Goal: Task Accomplishment & Management: Manage account settings

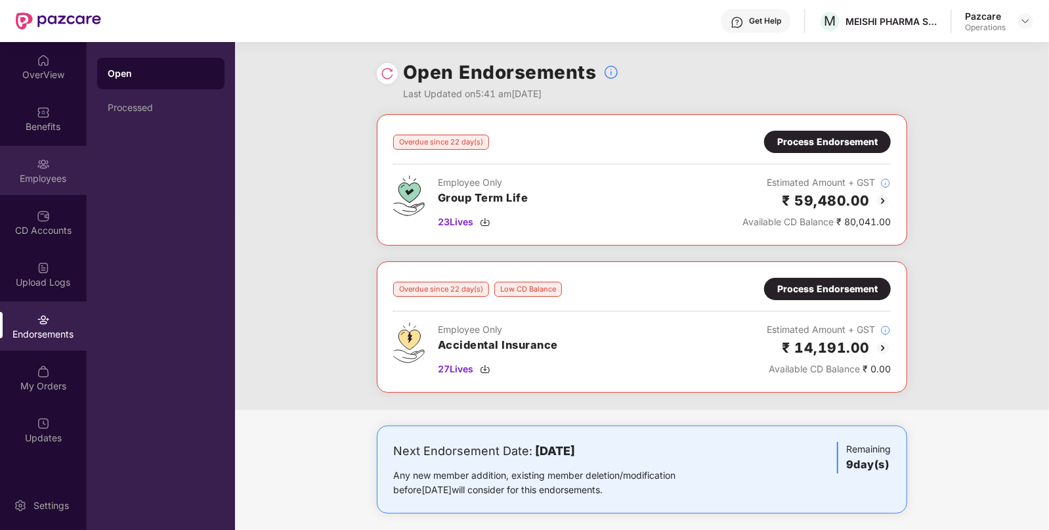
click at [34, 187] on div "Employees" at bounding box center [43, 170] width 87 height 49
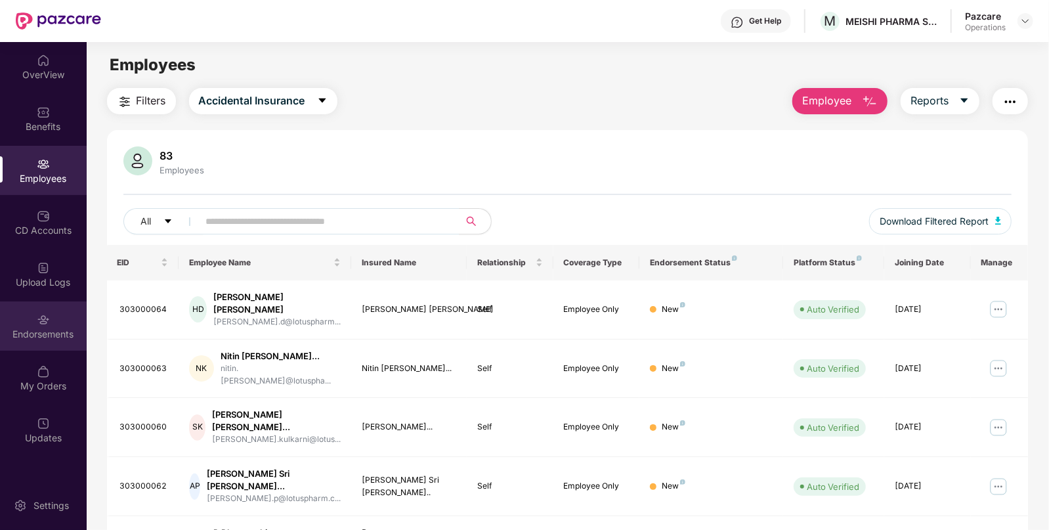
click at [50, 340] on div "Endorsements" at bounding box center [43, 334] width 87 height 13
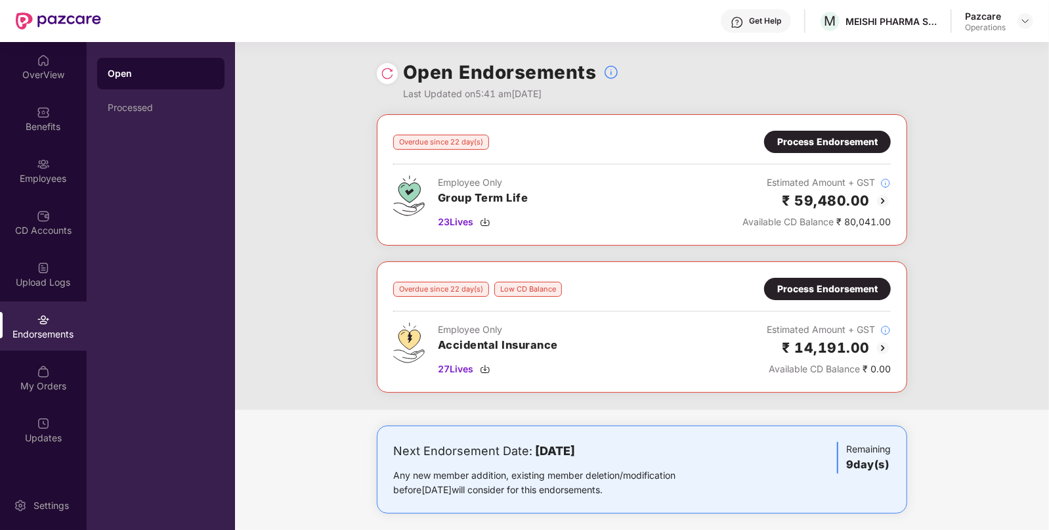
click at [817, 140] on div "Process Endorsement" at bounding box center [827, 142] width 100 height 14
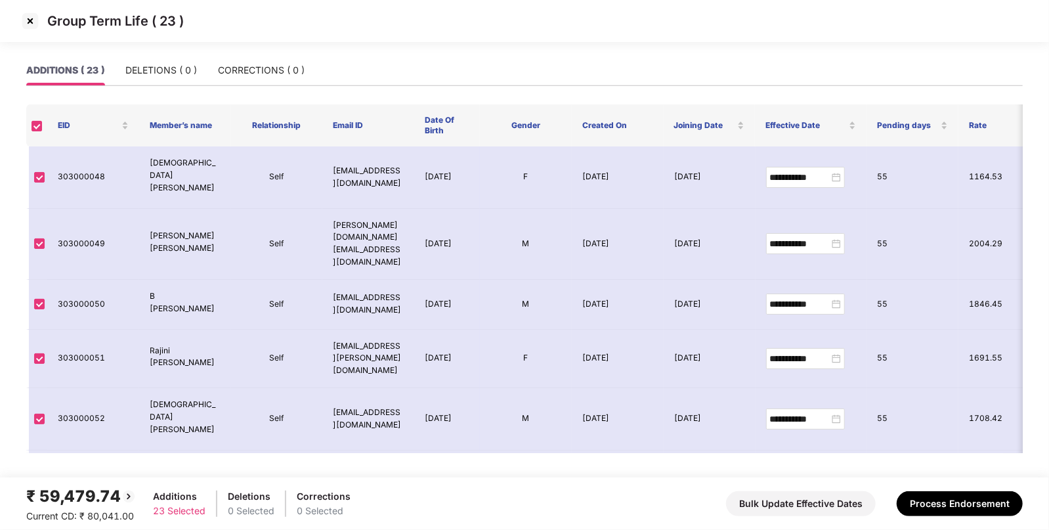
click at [30, 21] on img at bounding box center [30, 21] width 21 height 21
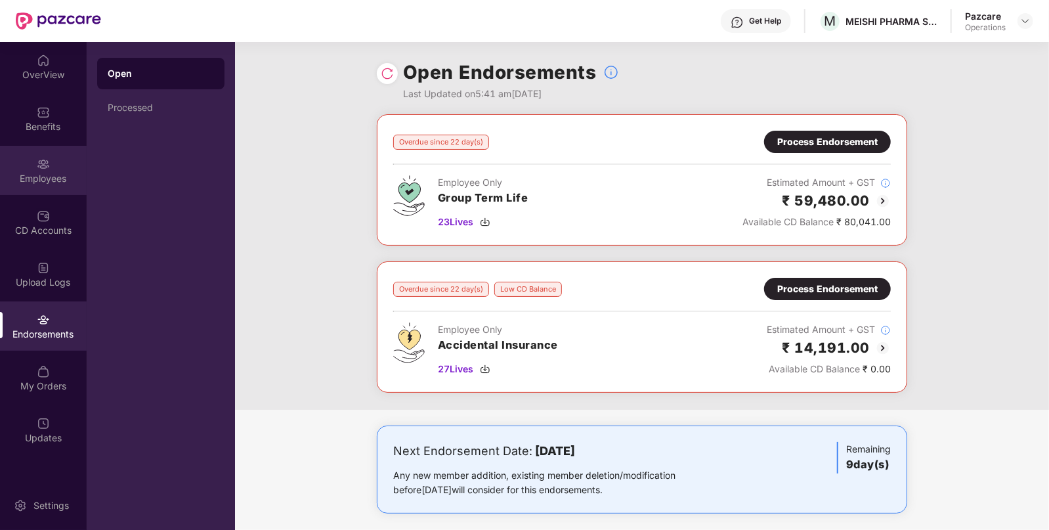
click at [51, 174] on div "Employees" at bounding box center [43, 178] width 87 height 13
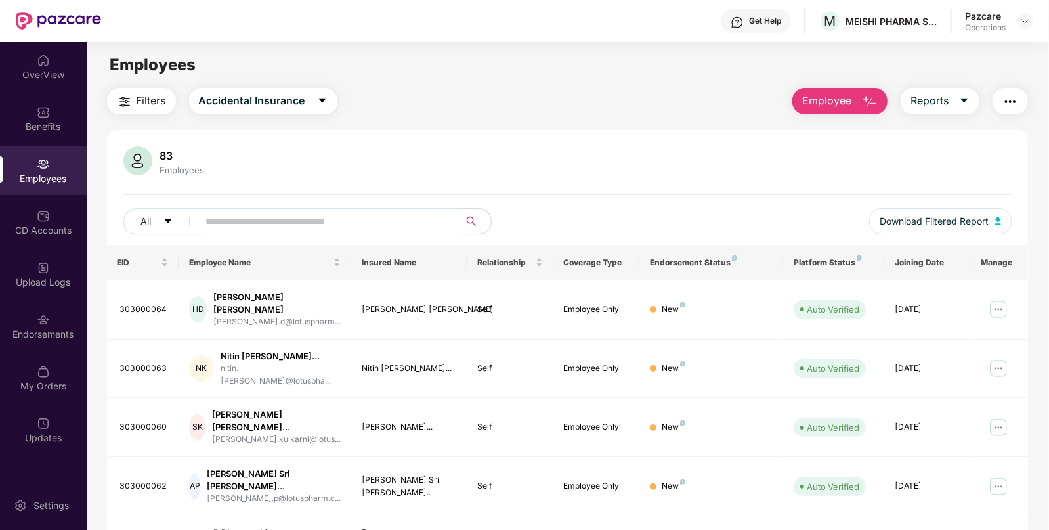
click at [144, 109] on button "Filters" at bounding box center [141, 101] width 69 height 26
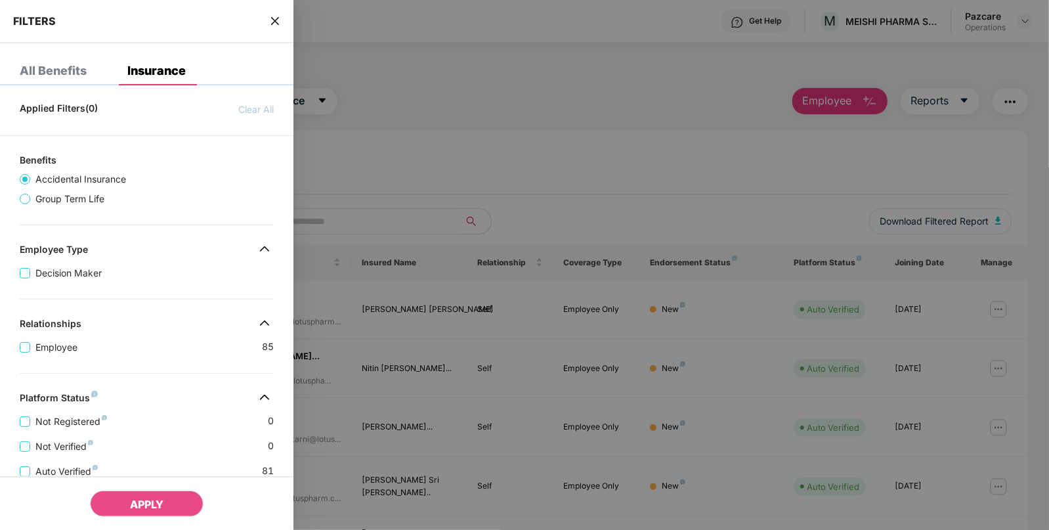
scroll to position [271, 0]
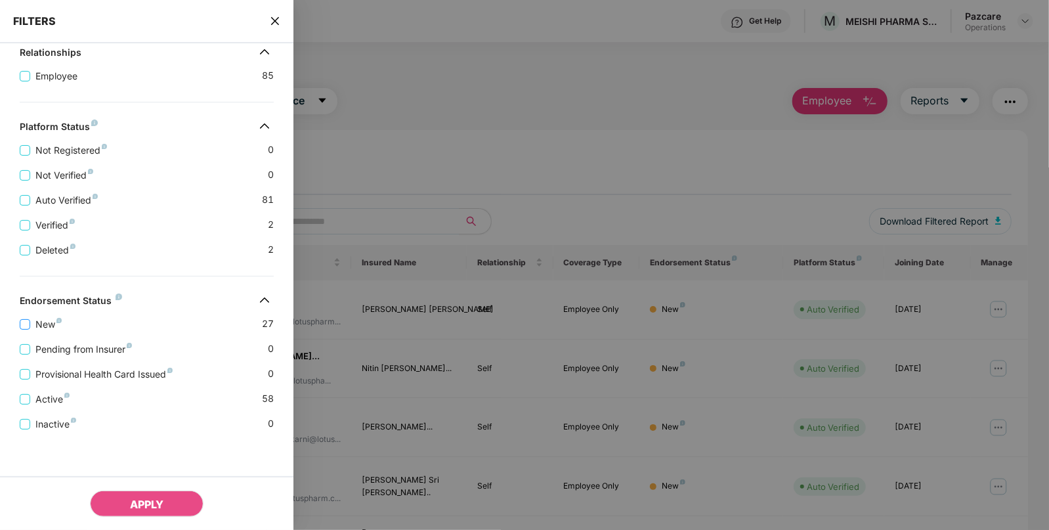
click at [41, 322] on span "New" at bounding box center [48, 324] width 37 height 14
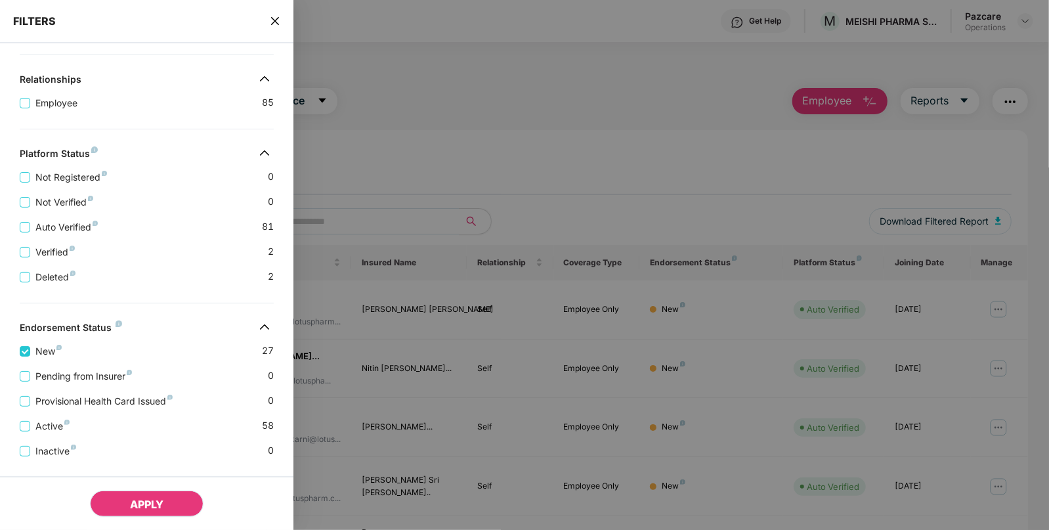
click at [129, 497] on button "APPLY" at bounding box center [147, 503] width 114 height 26
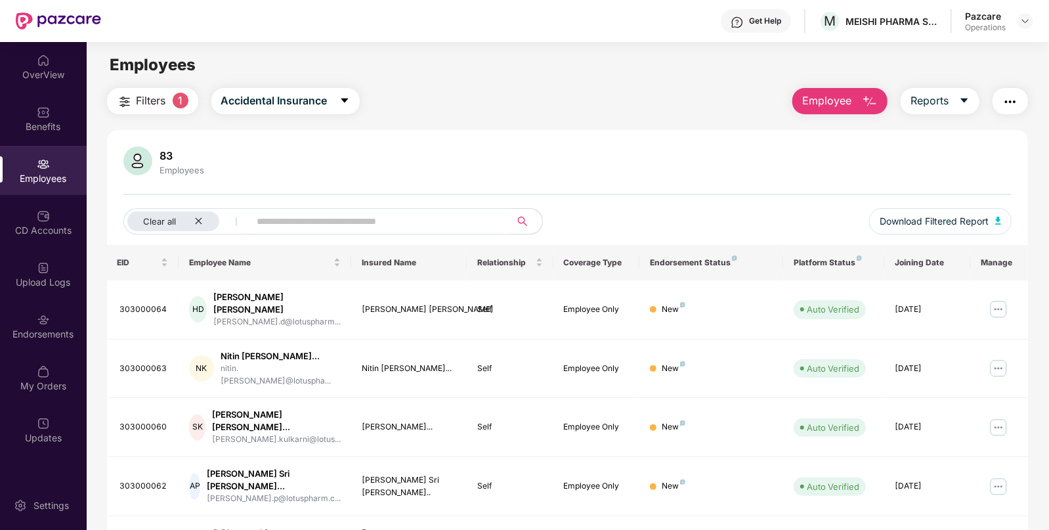
scroll to position [0, 0]
click at [56, 323] on div "Endorsements" at bounding box center [43, 325] width 87 height 49
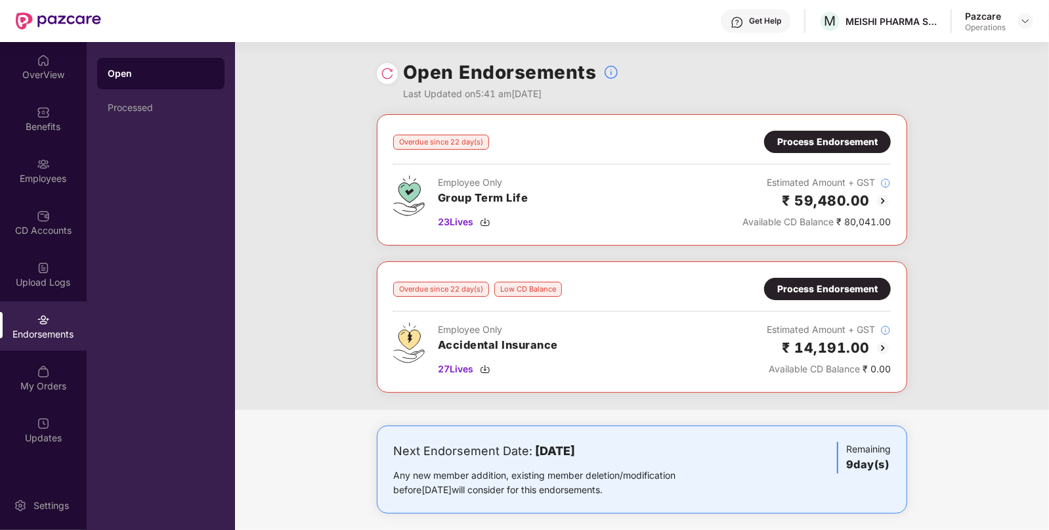
click at [144, 81] on div "Open" at bounding box center [160, 74] width 127 height 32
click at [32, 174] on div "Employees" at bounding box center [43, 178] width 87 height 13
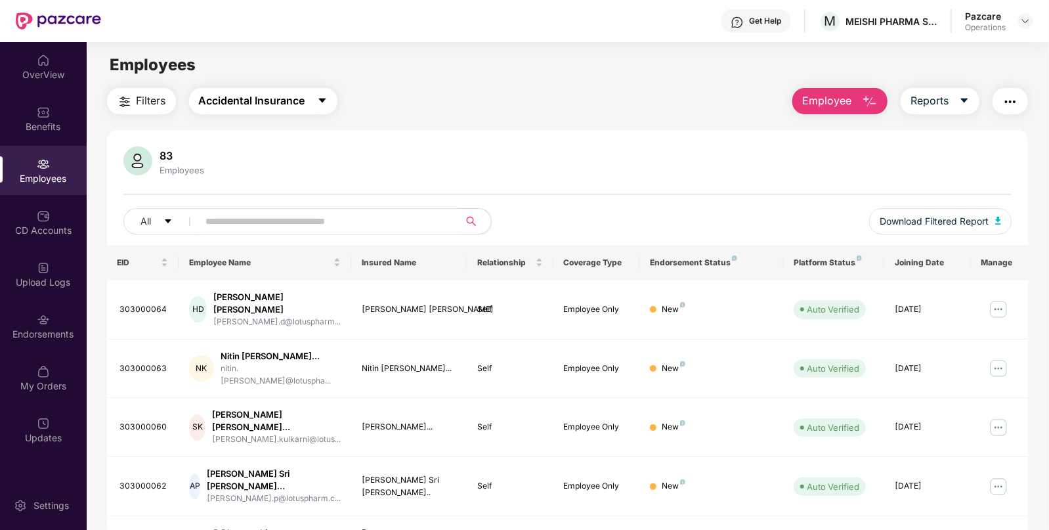
click at [225, 109] on button "Accidental Insurance" at bounding box center [263, 101] width 148 height 26
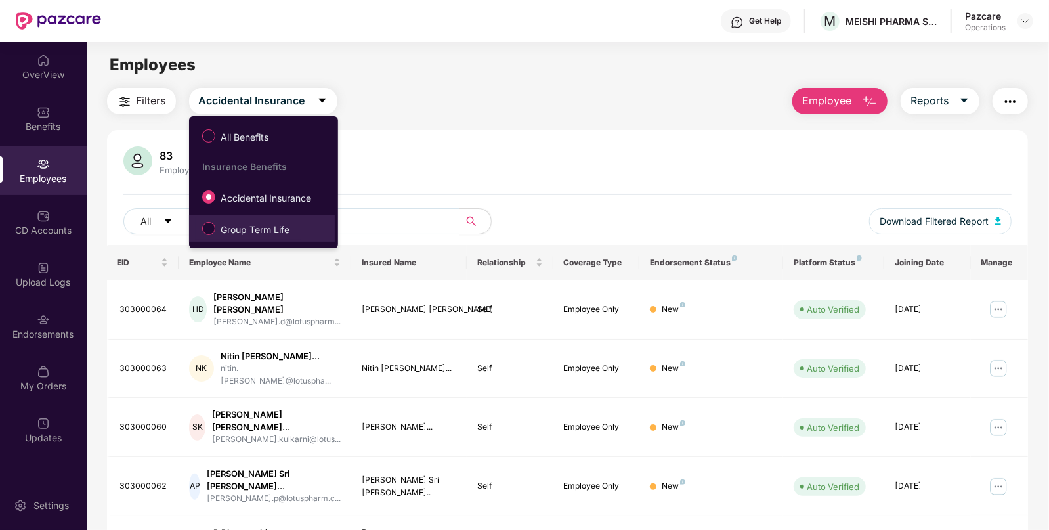
click at [218, 232] on span "Group Term Life" at bounding box center [254, 230] width 79 height 14
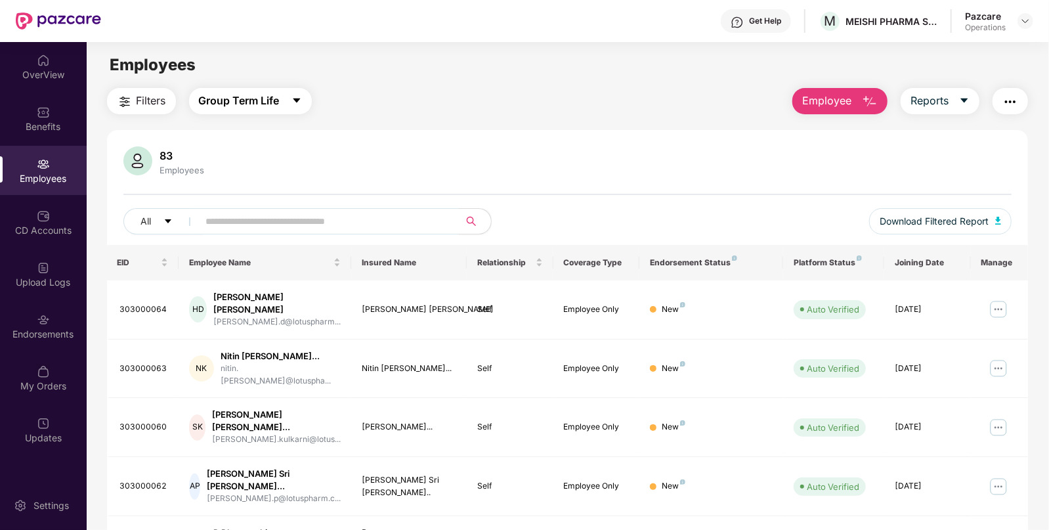
click at [250, 101] on span "Group Term Life" at bounding box center [239, 101] width 81 height 16
click at [444, 133] on div "83 Employees All Download Filtered Report EID Employee Name Insured Name Relati…" at bounding box center [568, 513] width 922 height 766
click at [131, 94] on img "button" at bounding box center [125, 102] width 16 height 16
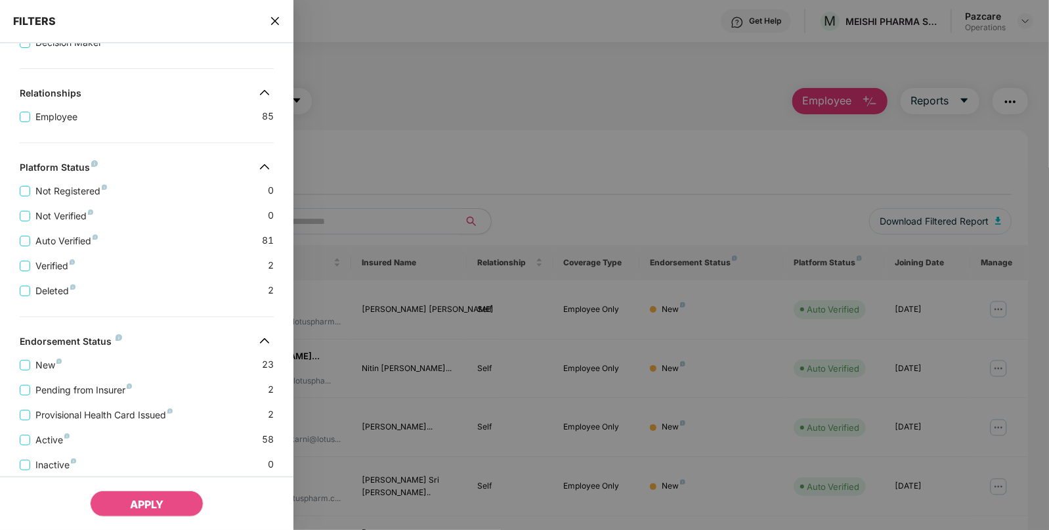
scroll to position [271, 0]
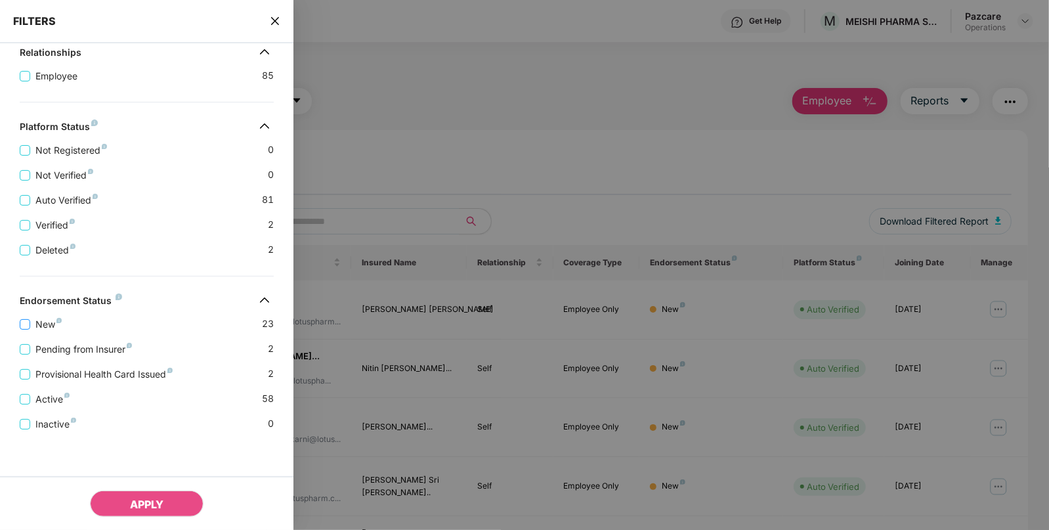
click at [36, 325] on span "New" at bounding box center [48, 324] width 37 height 14
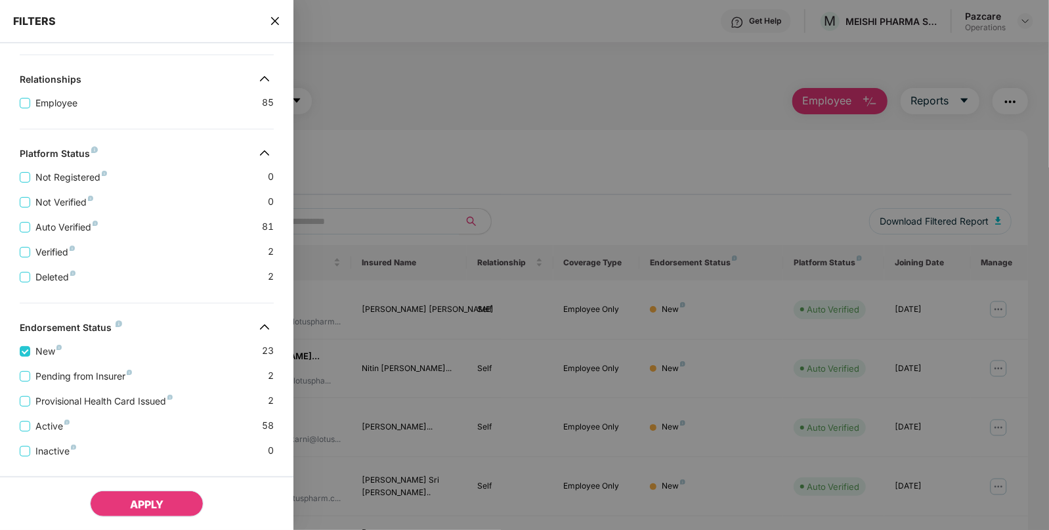
click at [135, 500] on span "APPLY" at bounding box center [146, 504] width 33 height 13
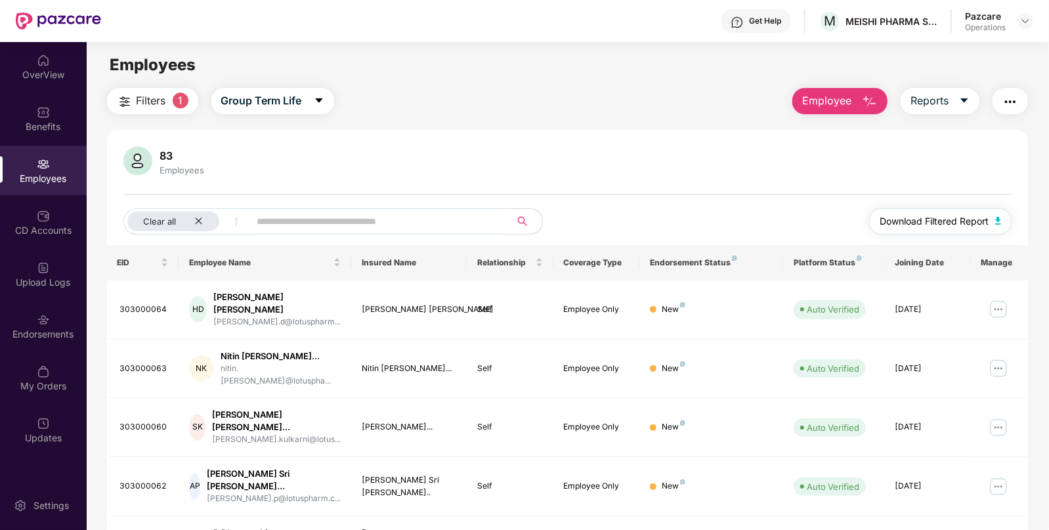
click at [992, 219] on button "Download Filtered Report" at bounding box center [940, 221] width 143 height 26
click at [36, 328] on div "Endorsements" at bounding box center [43, 334] width 87 height 13
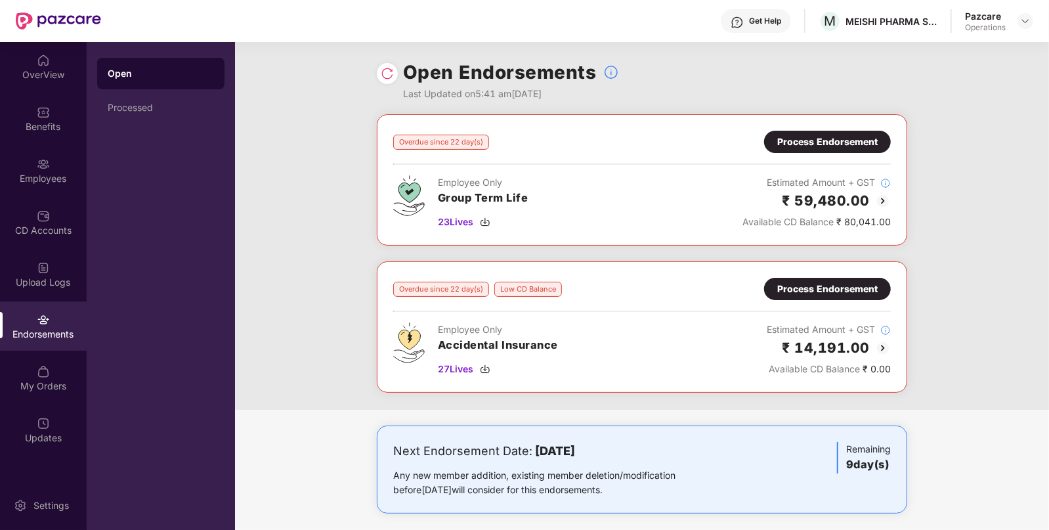
click at [788, 144] on div "Process Endorsement" at bounding box center [827, 142] width 100 height 14
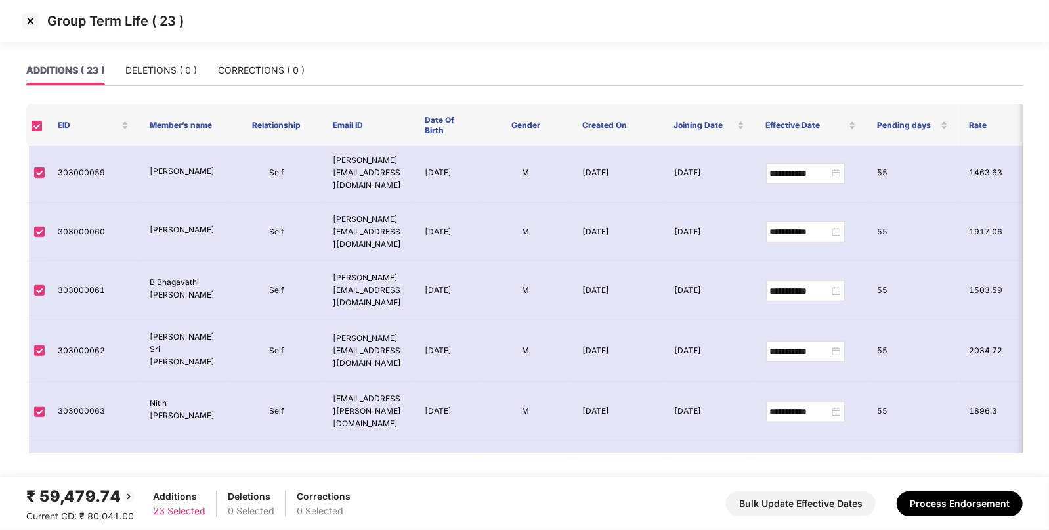
scroll to position [652, 0]
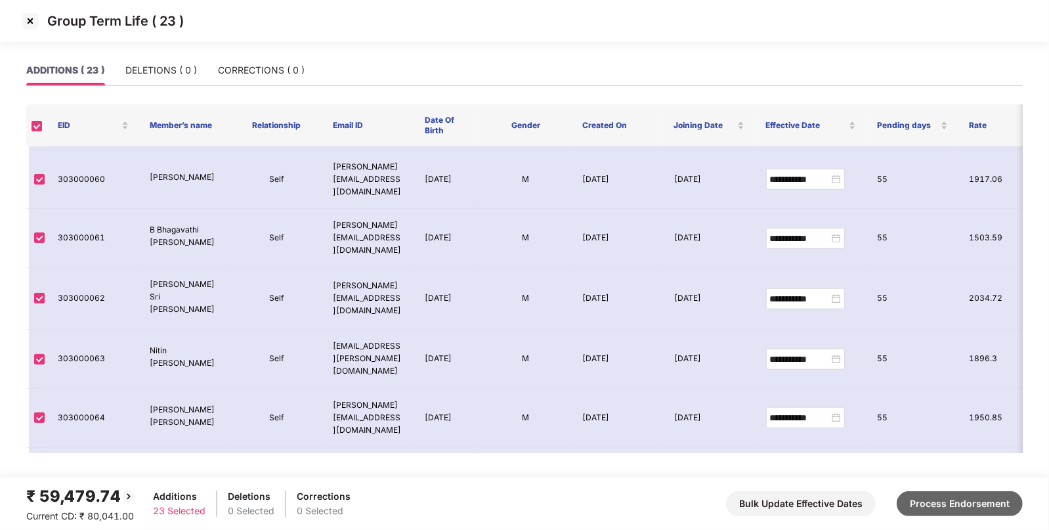
click at [923, 496] on button "Process Endorsement" at bounding box center [960, 503] width 126 height 25
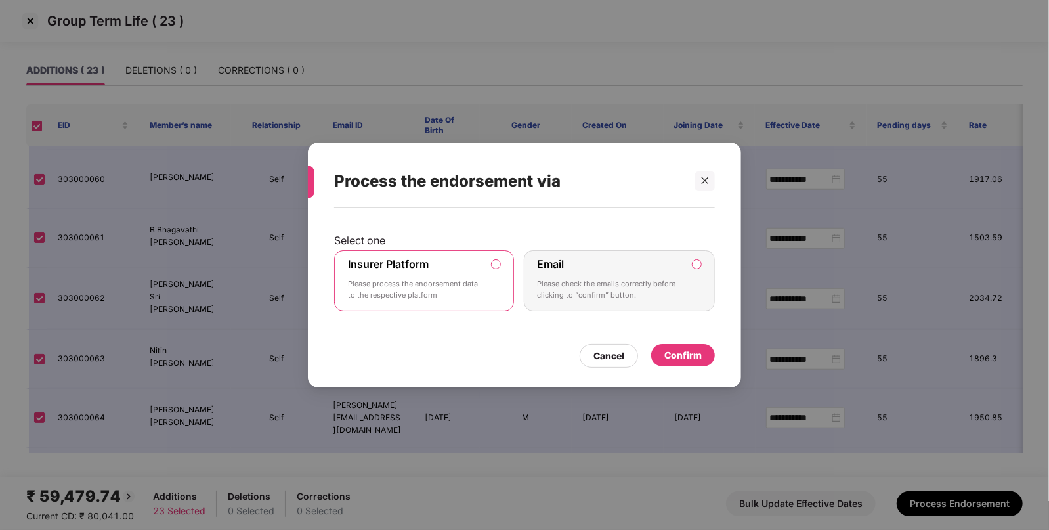
click at [683, 362] on div "Confirm" at bounding box center [683, 355] width 64 height 22
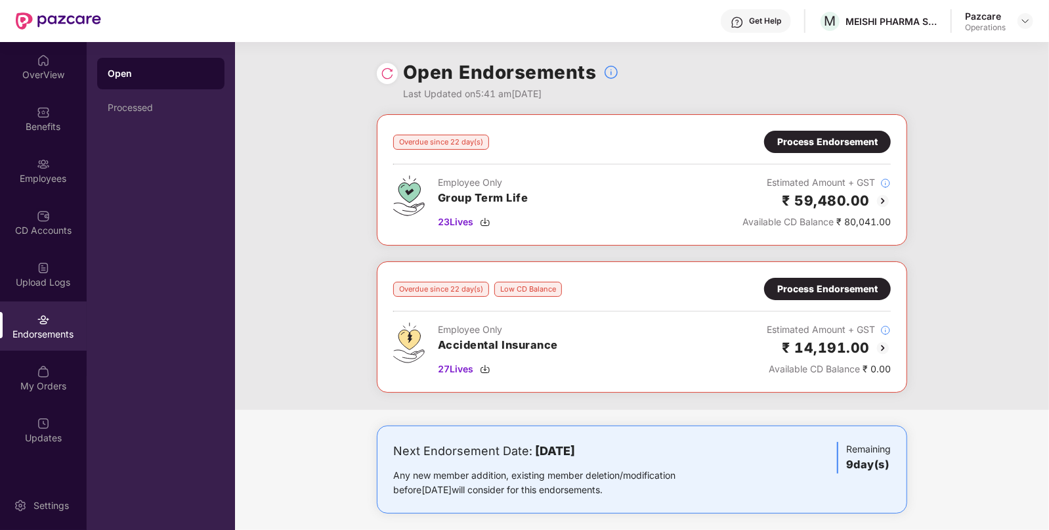
click at [830, 141] on div "Process Endorsement" at bounding box center [827, 142] width 100 height 14
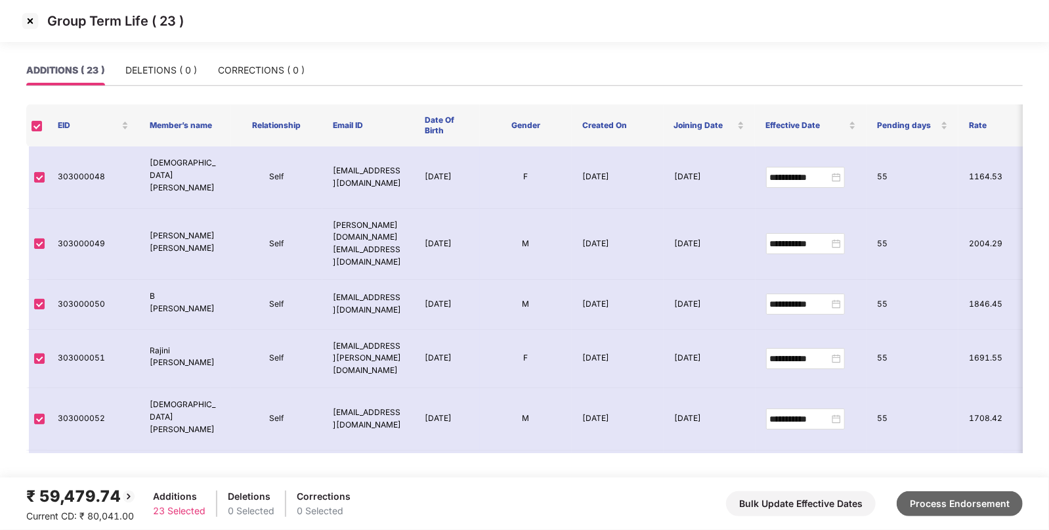
click at [951, 494] on button "Process Endorsement" at bounding box center [960, 503] width 126 height 25
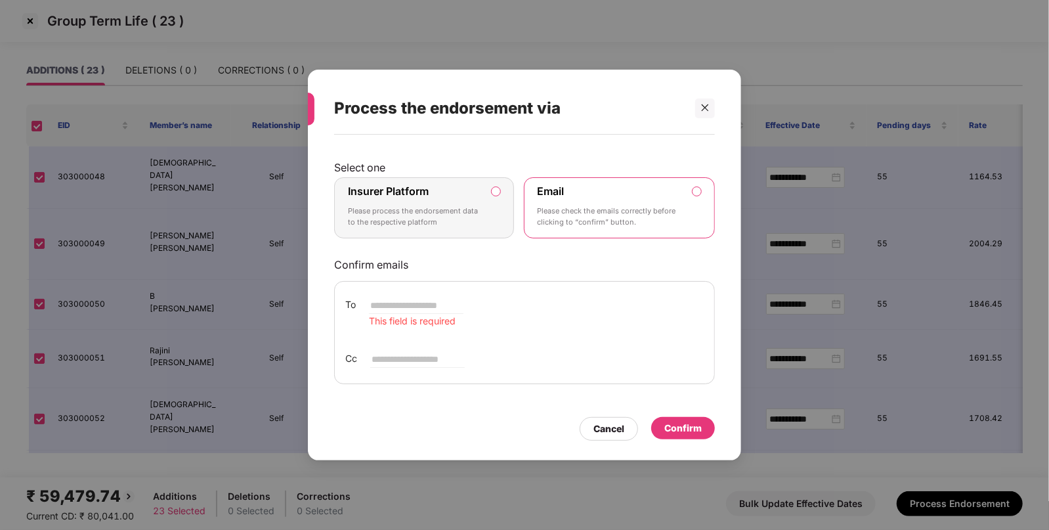
click at [500, 186] on label "Insurer Platform Please process the endorsement data to the respective platform" at bounding box center [424, 208] width 180 height 62
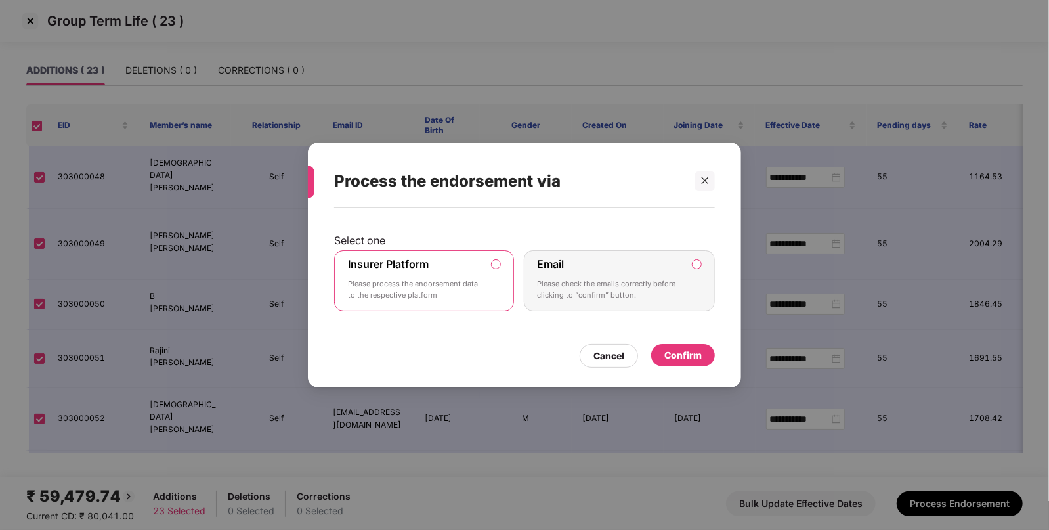
click at [680, 351] on div "Confirm" at bounding box center [682, 355] width 37 height 14
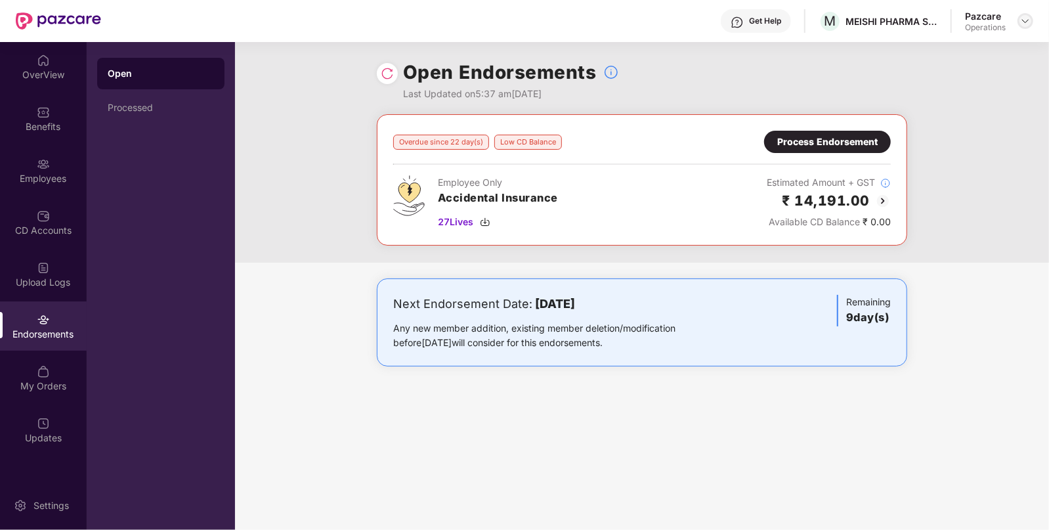
click at [1024, 21] on img at bounding box center [1025, 21] width 11 height 11
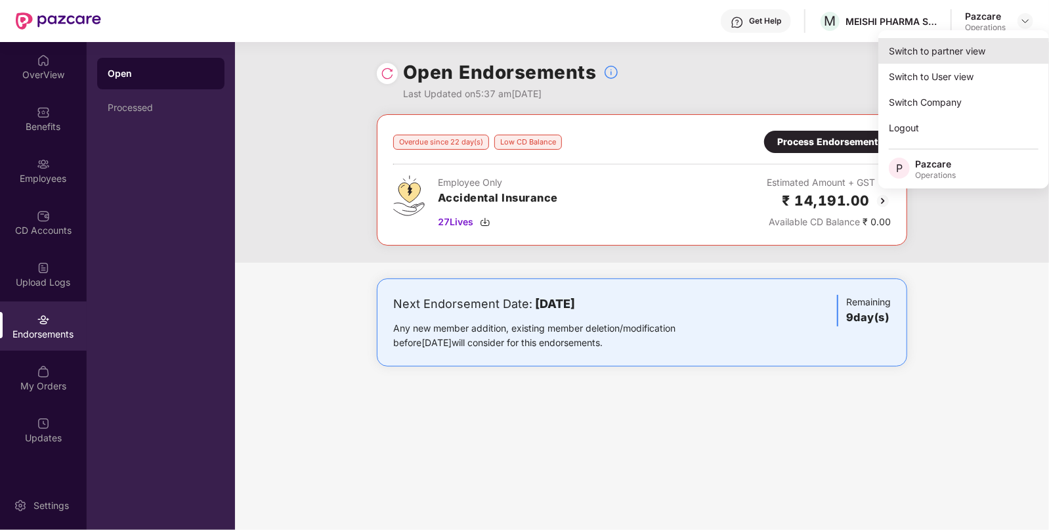
click at [914, 46] on div "Switch to partner view" at bounding box center [963, 51] width 171 height 26
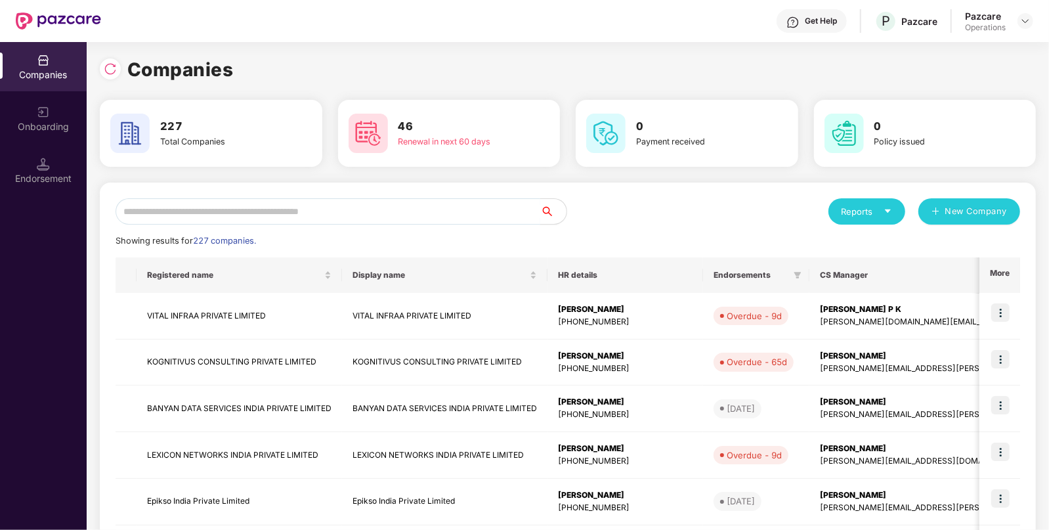
click at [314, 210] on input "text" at bounding box center [328, 211] width 425 height 26
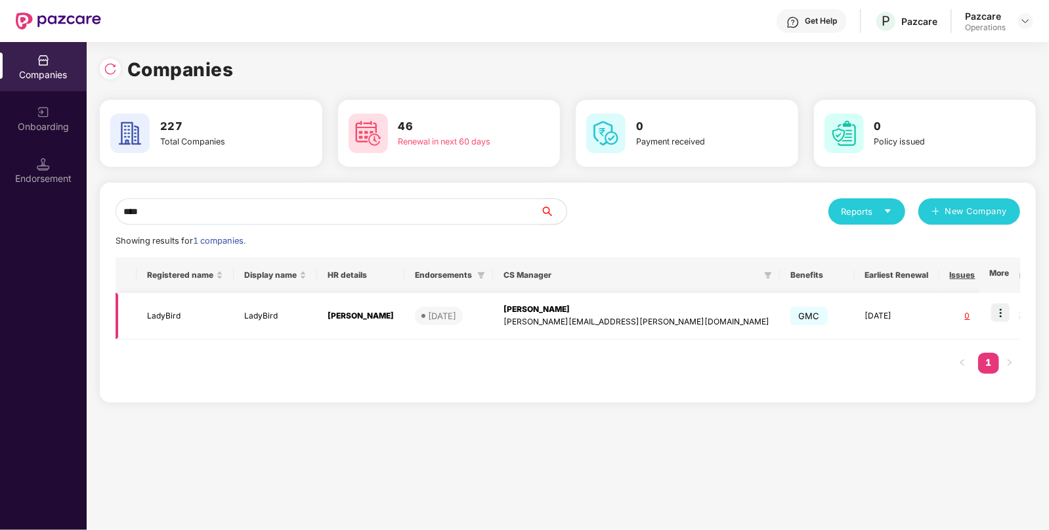
type input "****"
click at [181, 317] on td "LadyBird" at bounding box center [185, 316] width 97 height 47
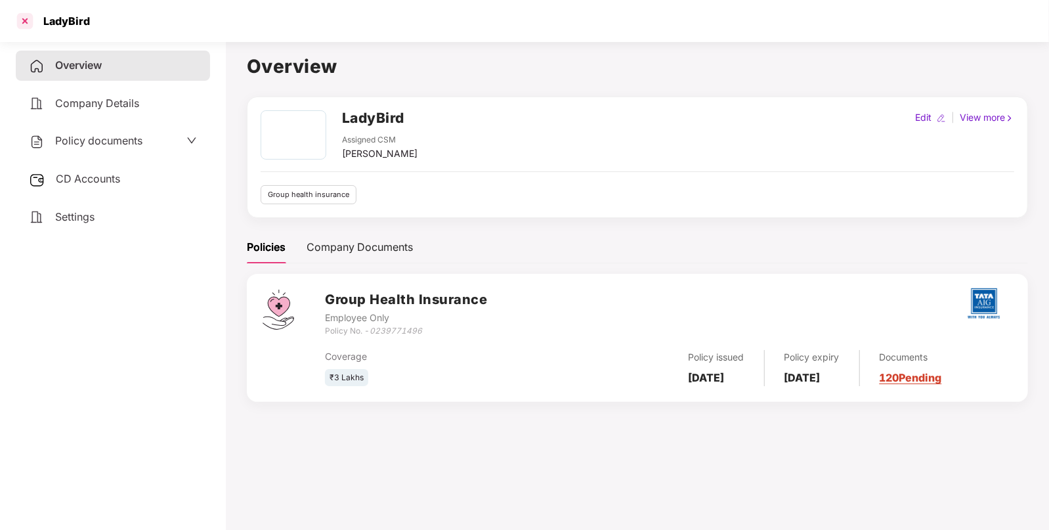
click at [18, 16] on div at bounding box center [24, 21] width 21 height 21
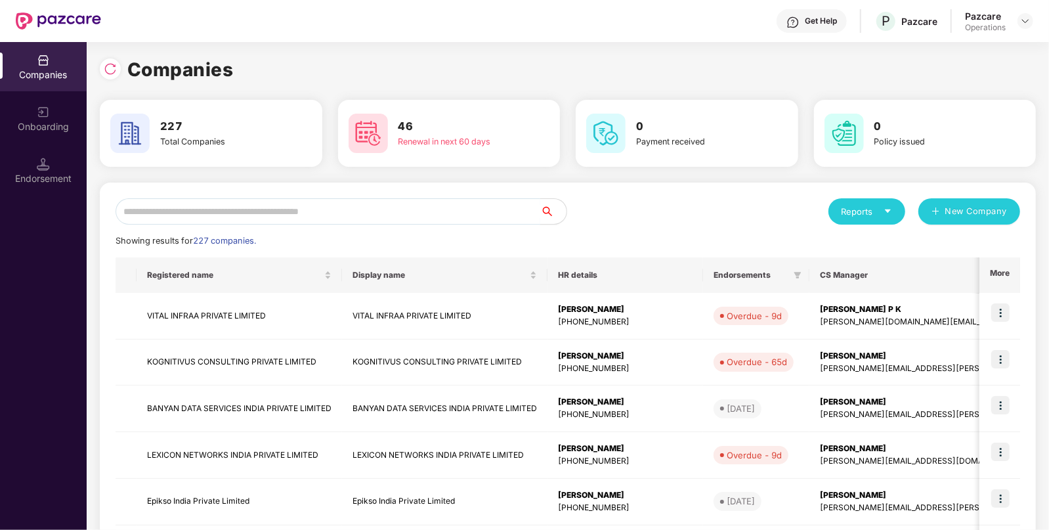
click at [374, 207] on input "text" at bounding box center [328, 211] width 425 height 26
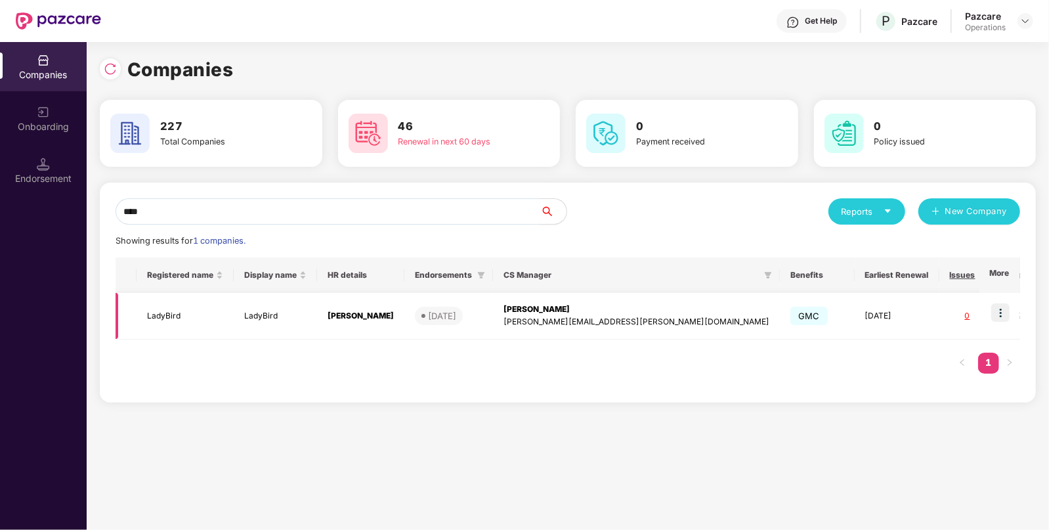
type input "****"
click at [1012, 310] on td at bounding box center [999, 316] width 41 height 47
click at [1002, 311] on img at bounding box center [1000, 312] width 18 height 18
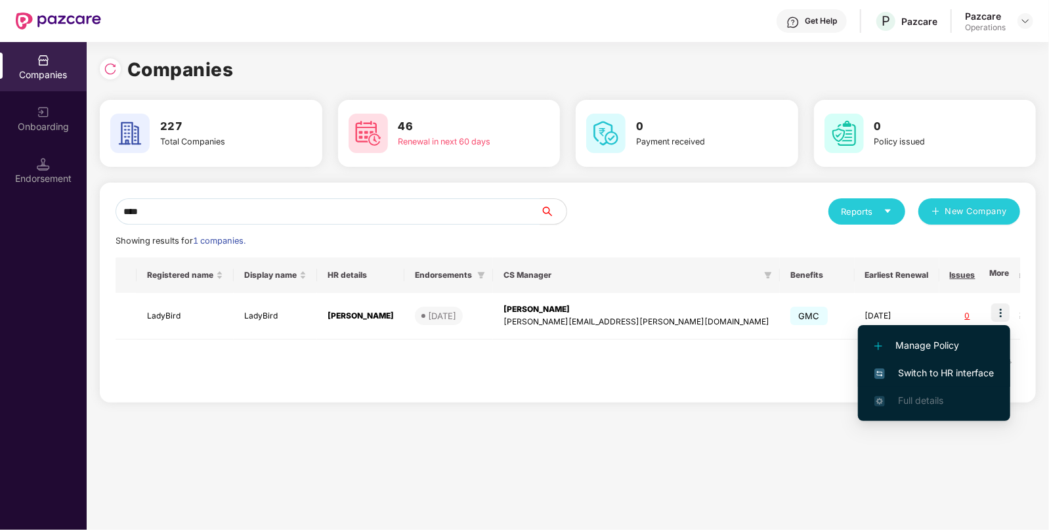
click at [920, 370] on span "Switch to HR interface" at bounding box center [933, 373] width 119 height 14
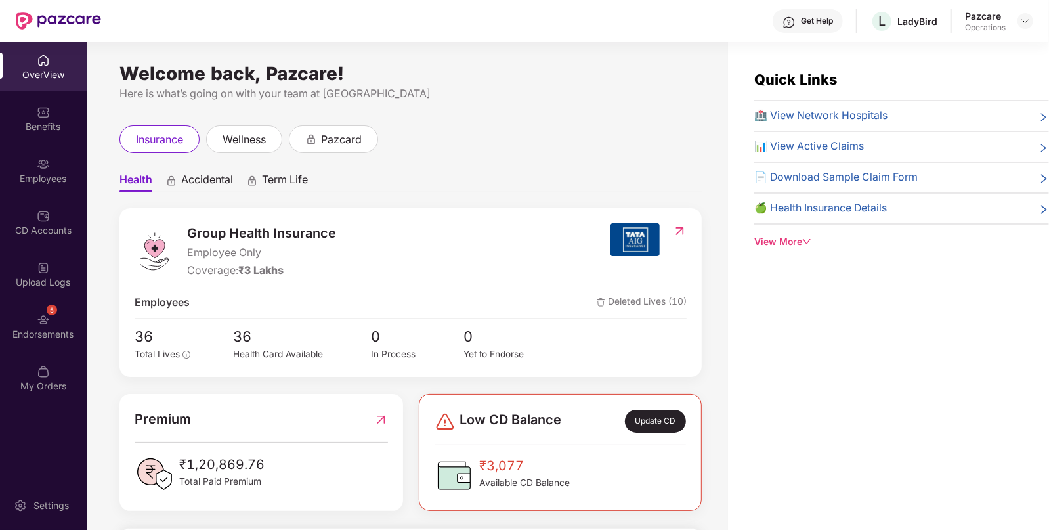
click at [34, 331] on div "Endorsements" at bounding box center [43, 334] width 87 height 13
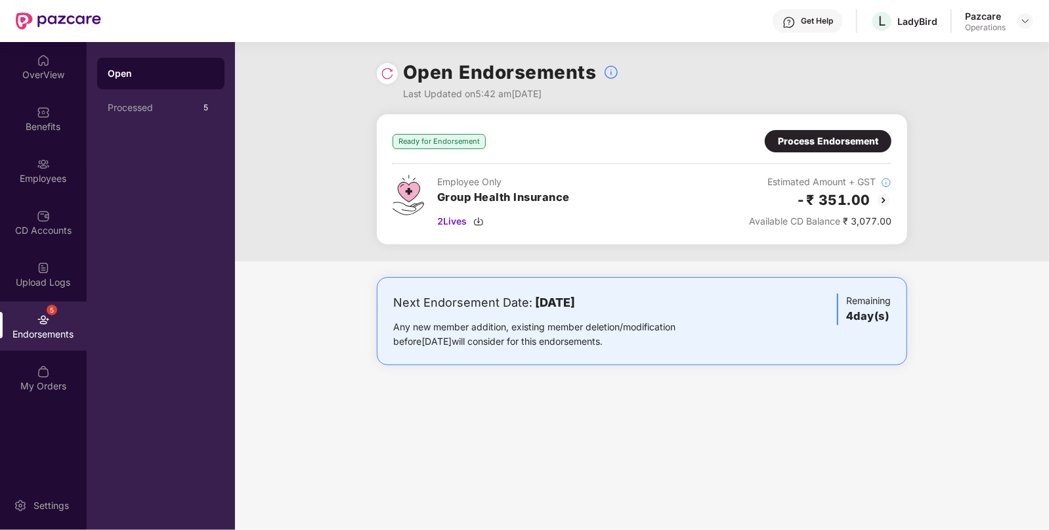
click at [880, 199] on img at bounding box center [884, 200] width 16 height 16
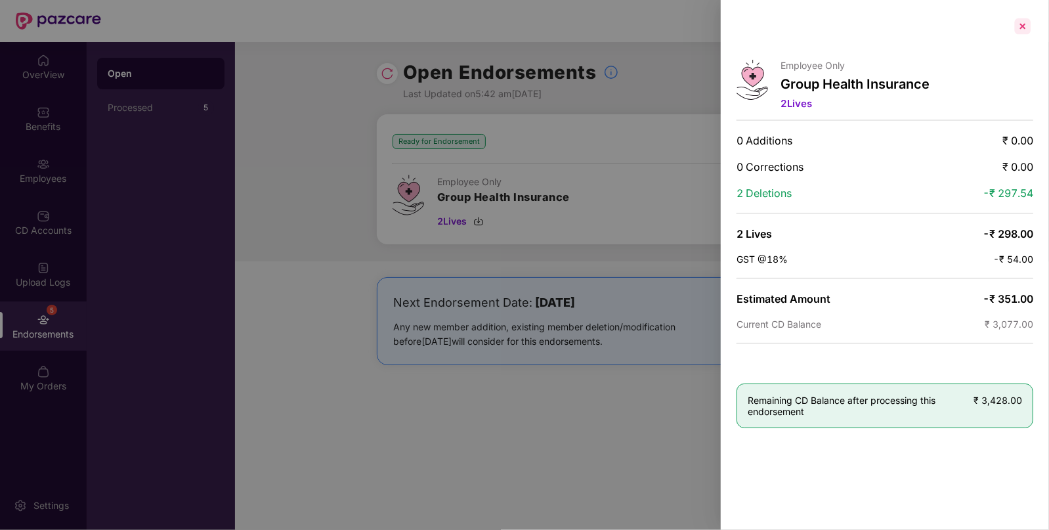
click at [1017, 31] on div at bounding box center [1022, 26] width 21 height 21
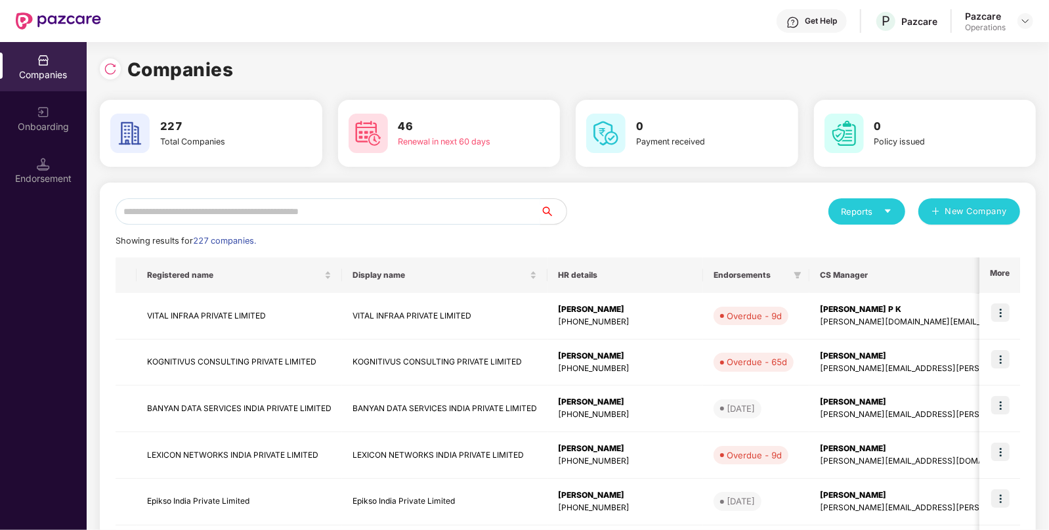
click at [286, 205] on input "text" at bounding box center [328, 211] width 425 height 26
paste input "**********"
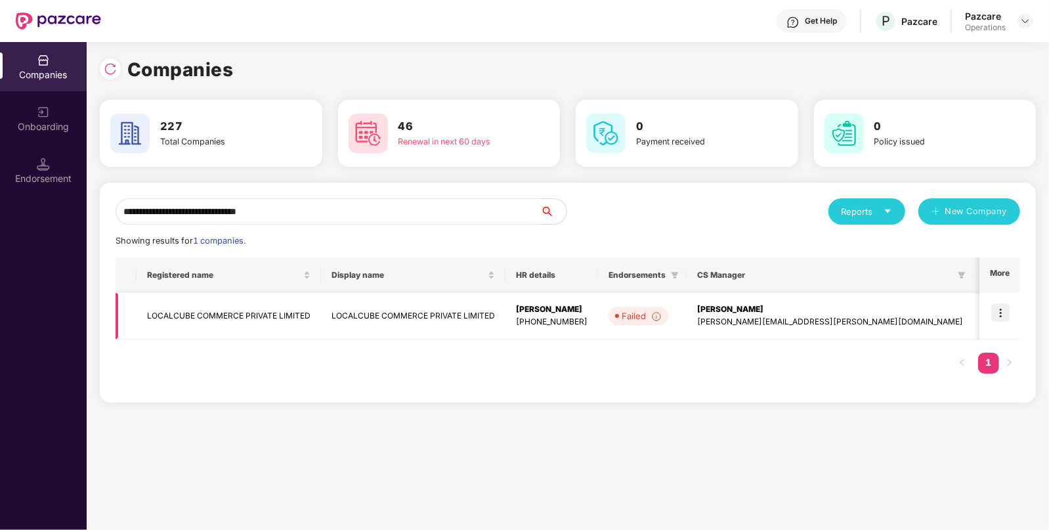
type input "**********"
click at [1000, 309] on img at bounding box center [1000, 312] width 18 height 18
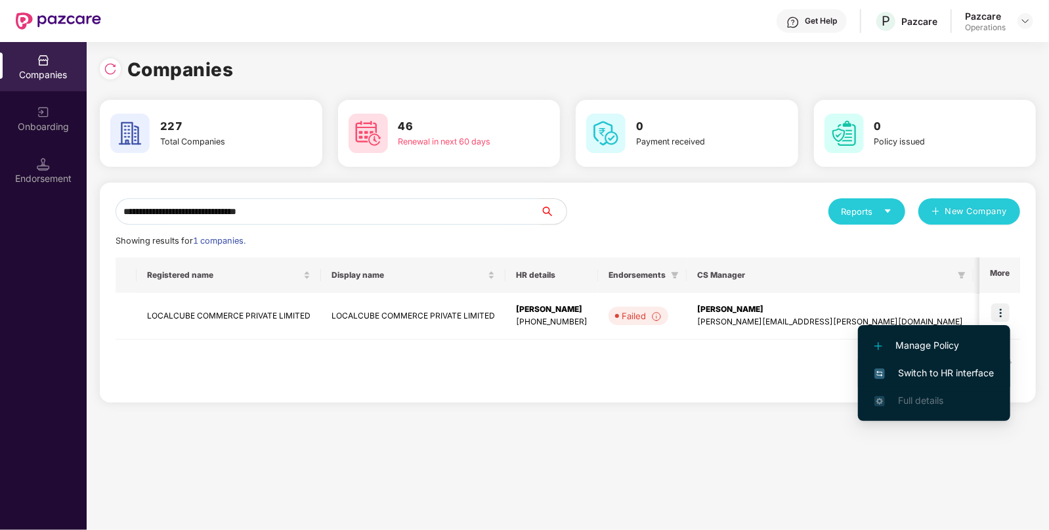
click at [931, 372] on span "Switch to HR interface" at bounding box center [933, 373] width 119 height 14
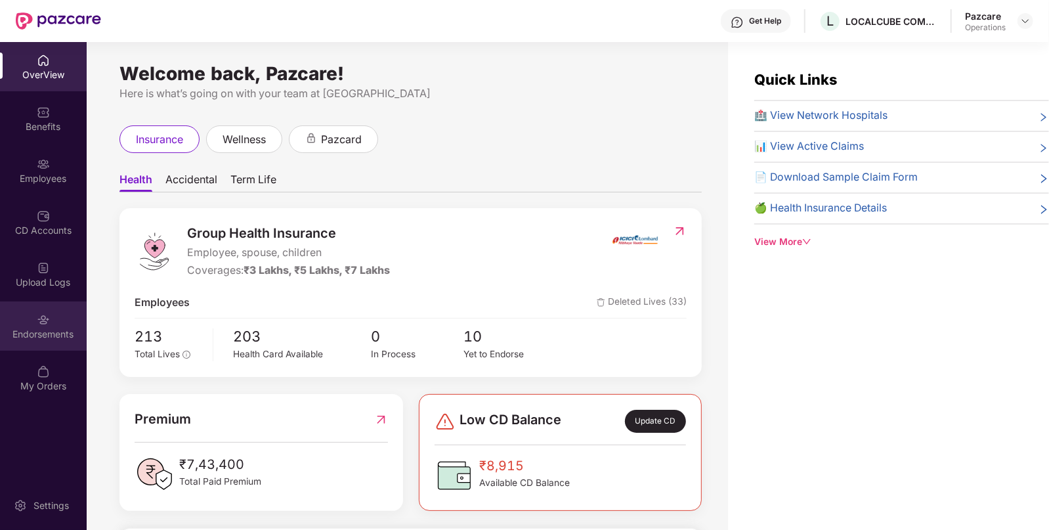
click at [53, 335] on div "Endorsements" at bounding box center [43, 334] width 87 height 13
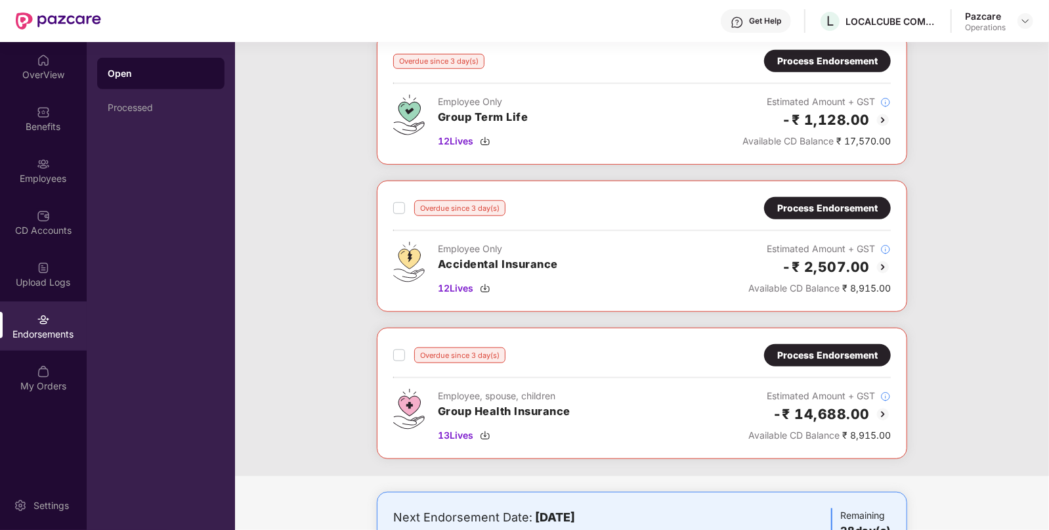
scroll to position [673, 0]
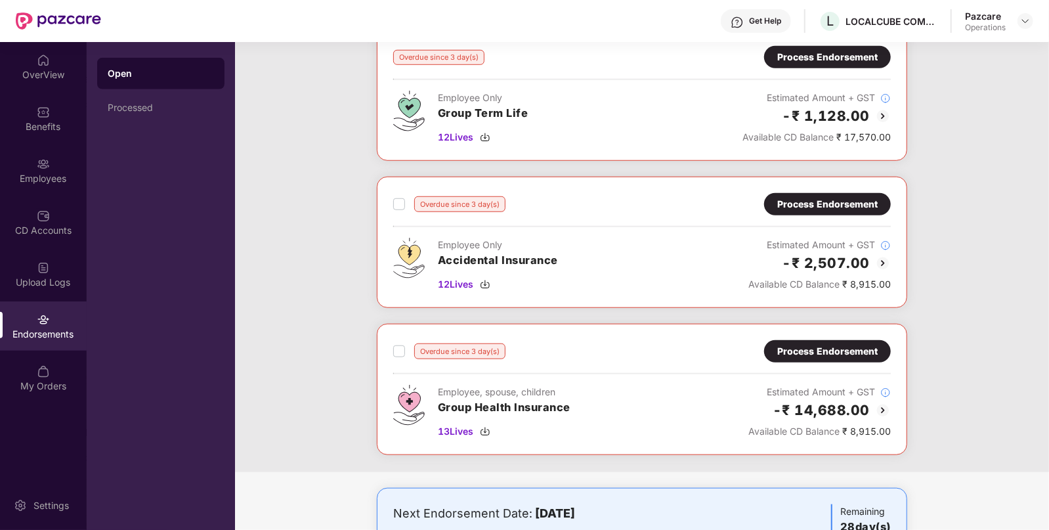
click at [884, 404] on img at bounding box center [883, 410] width 16 height 16
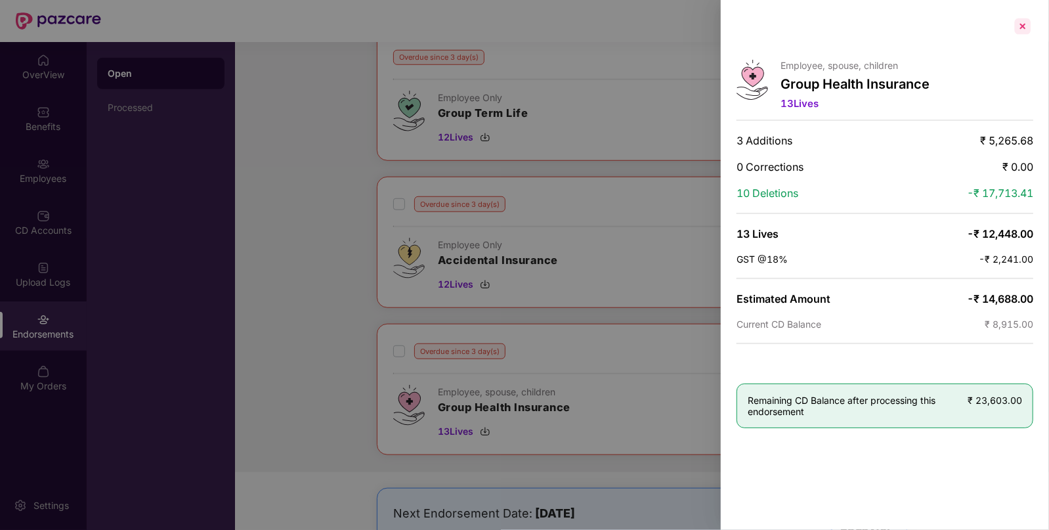
click at [1020, 28] on div at bounding box center [1022, 26] width 21 height 21
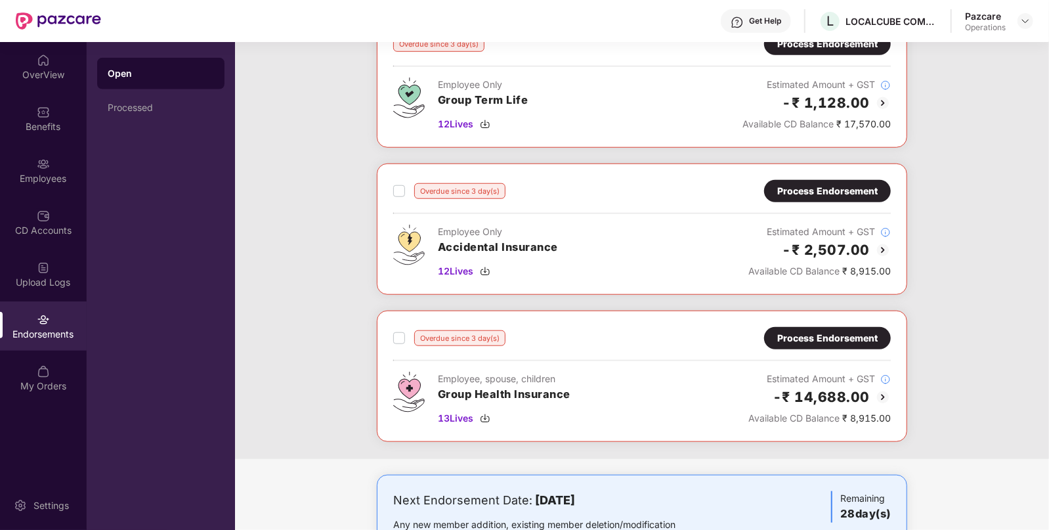
scroll to position [741, 0]
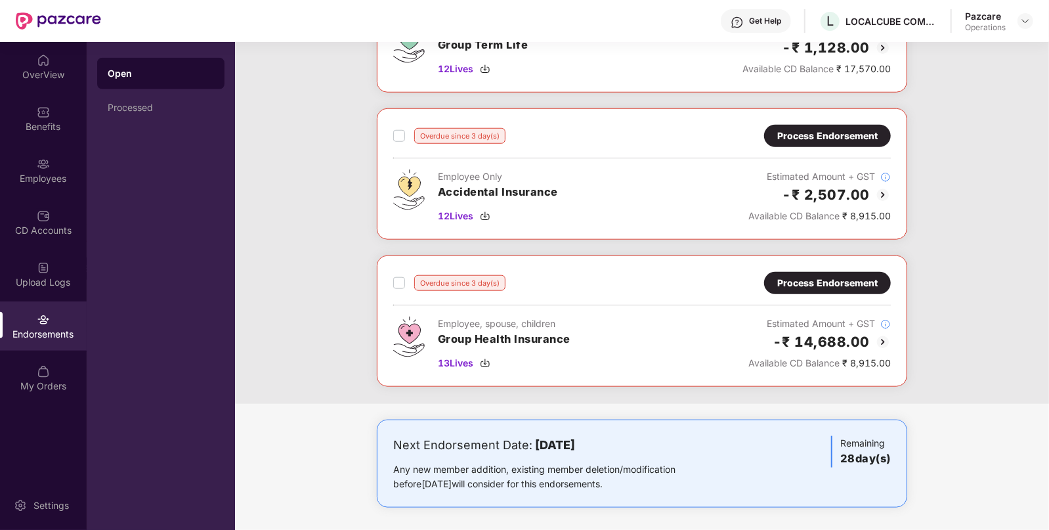
click at [882, 335] on img at bounding box center [883, 342] width 16 height 16
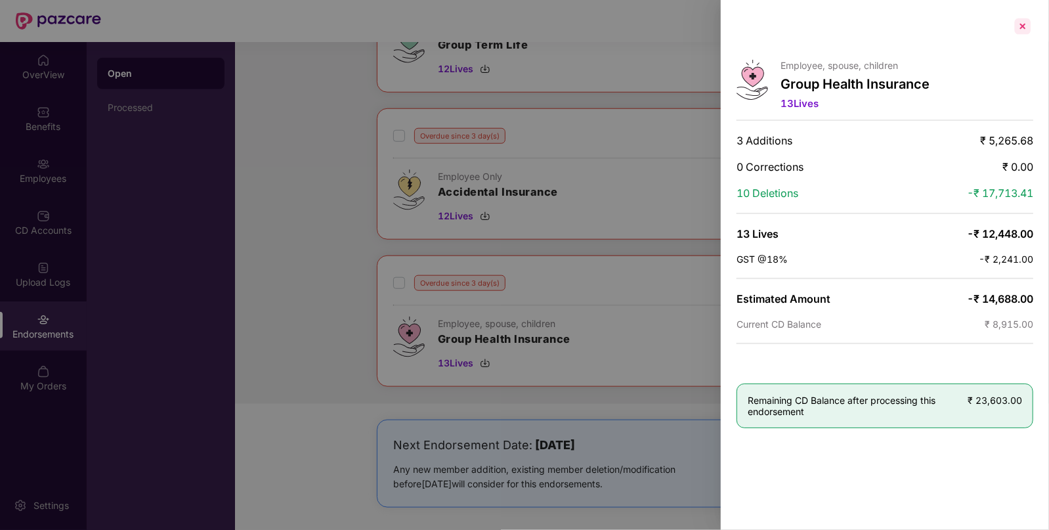
click at [1024, 25] on div at bounding box center [1022, 26] width 21 height 21
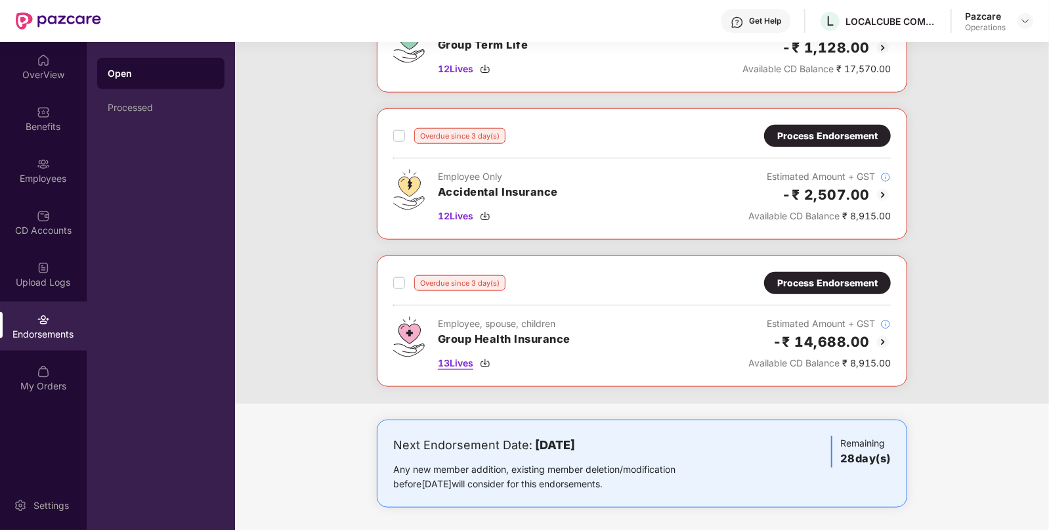
click at [490, 361] on img at bounding box center [485, 363] width 11 height 11
click at [879, 336] on img at bounding box center [883, 342] width 16 height 16
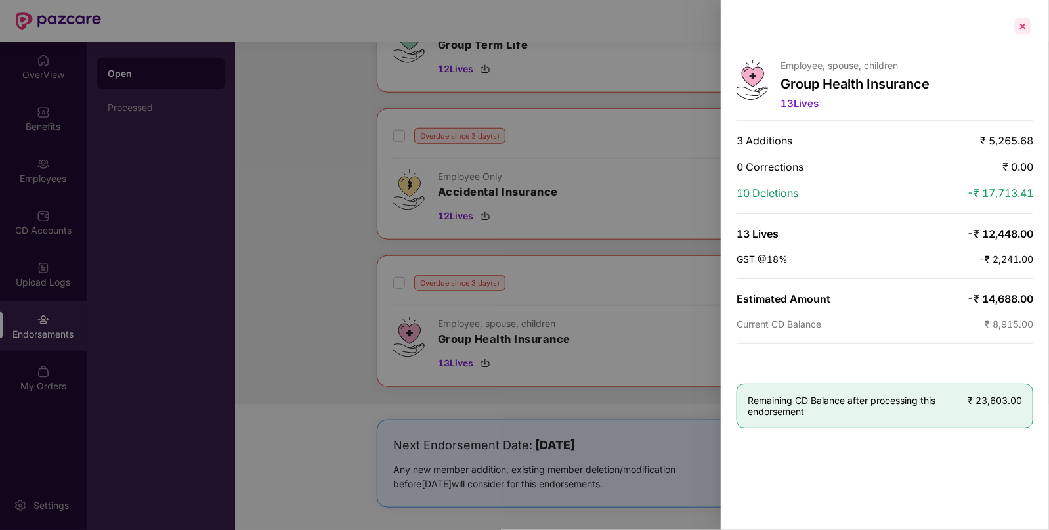
click at [1021, 32] on div at bounding box center [1022, 26] width 21 height 21
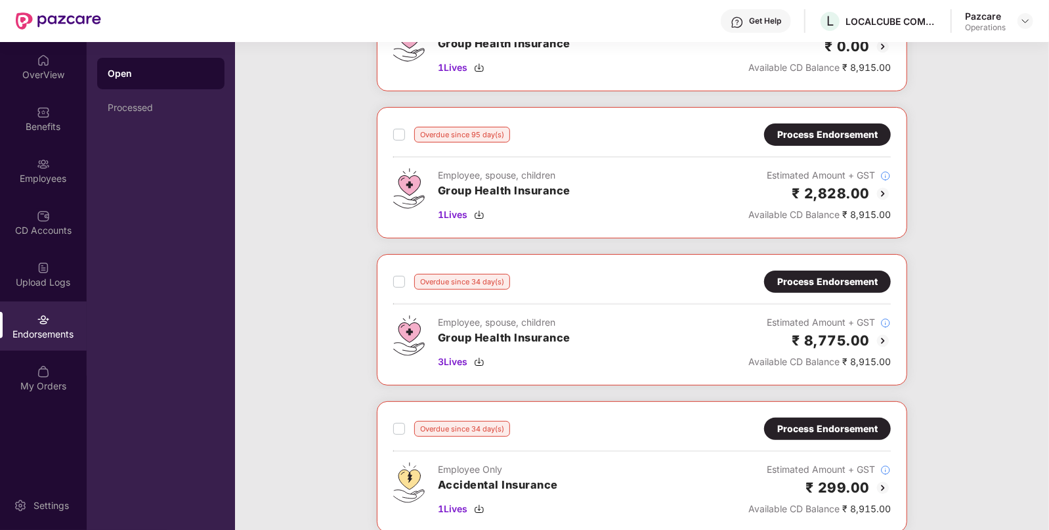
scroll to position [0, 0]
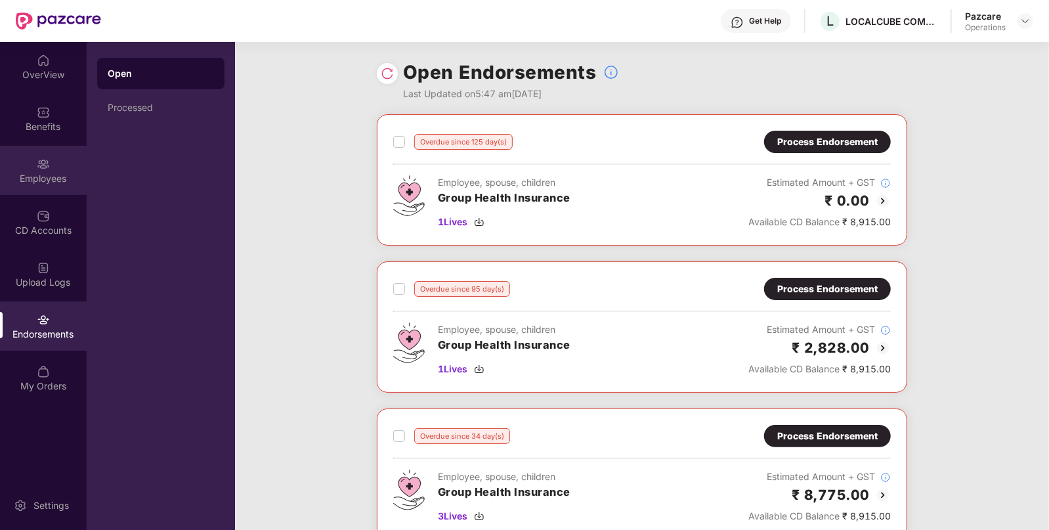
click at [41, 172] on div "Employees" at bounding box center [43, 178] width 87 height 13
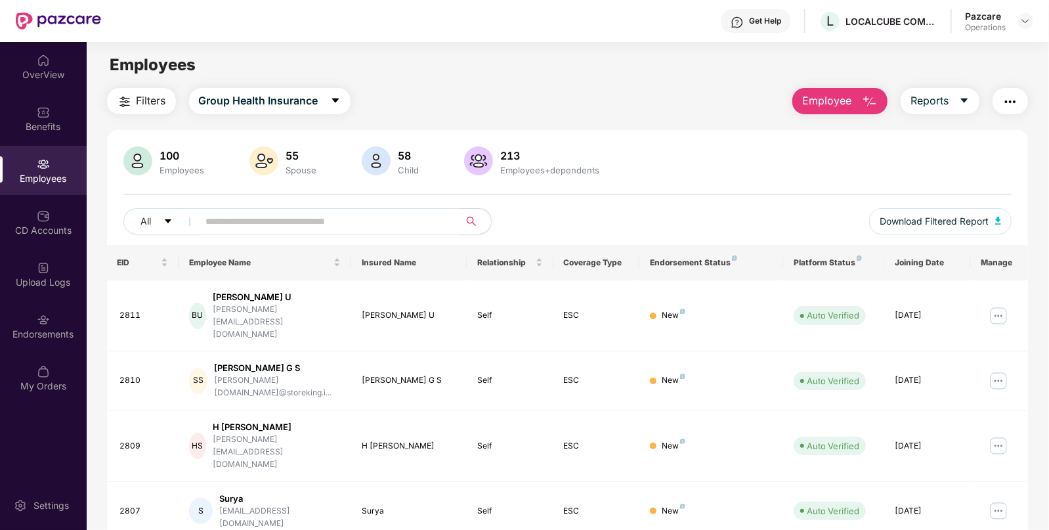
click at [1011, 98] on img "button" at bounding box center [1010, 102] width 16 height 16
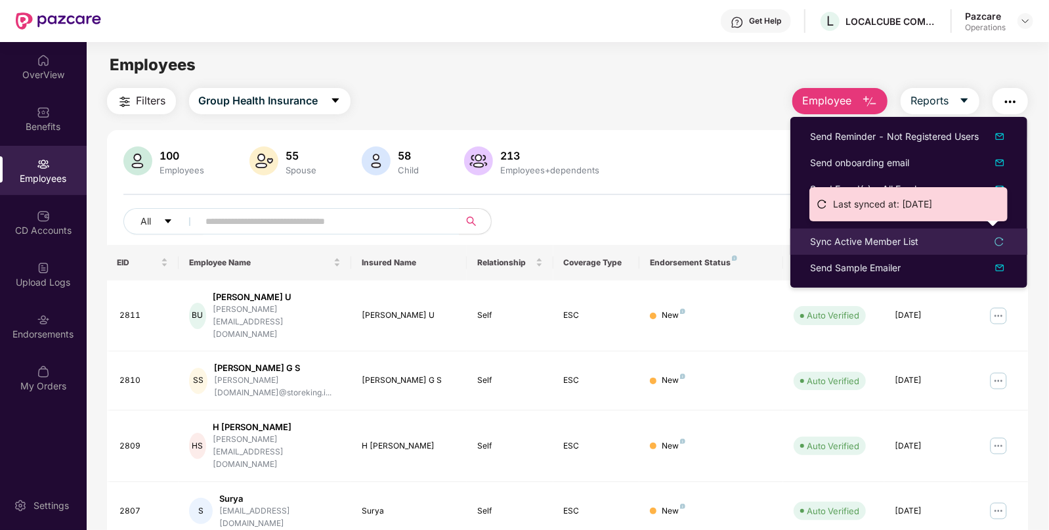
click at [889, 240] on div "Sync Active Member List" at bounding box center [864, 241] width 108 height 14
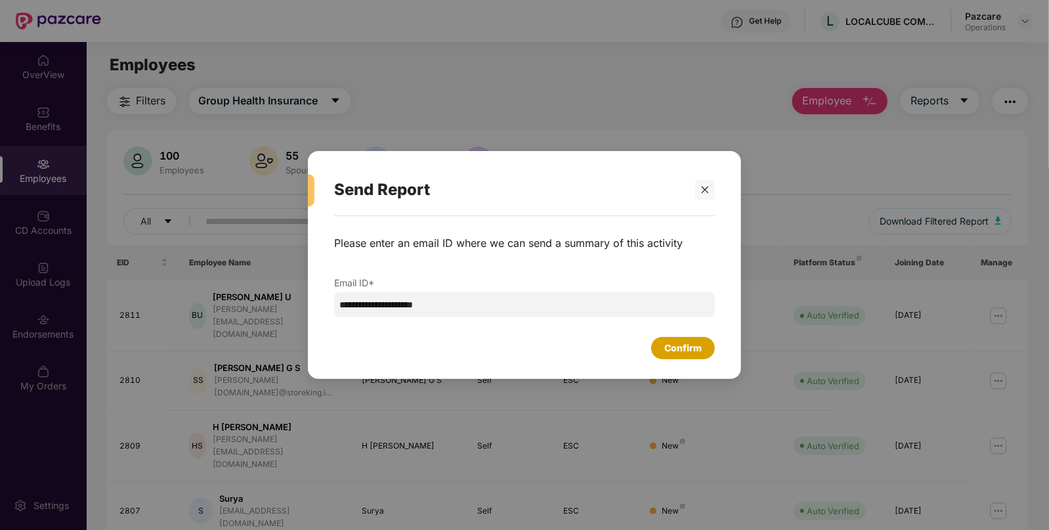
click at [685, 349] on div "Confirm" at bounding box center [682, 348] width 37 height 14
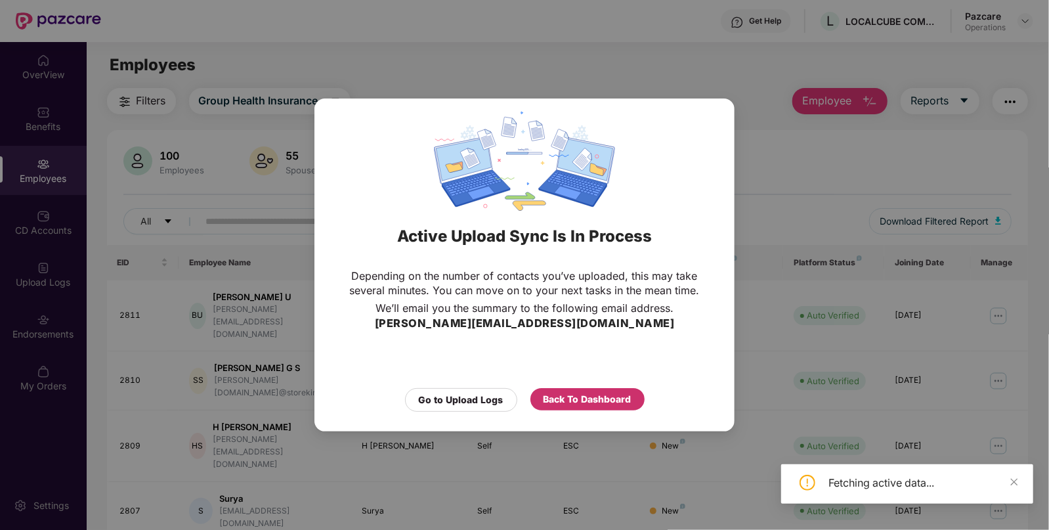
click at [570, 406] on div "Back To Dashboard" at bounding box center [588, 399] width 88 height 14
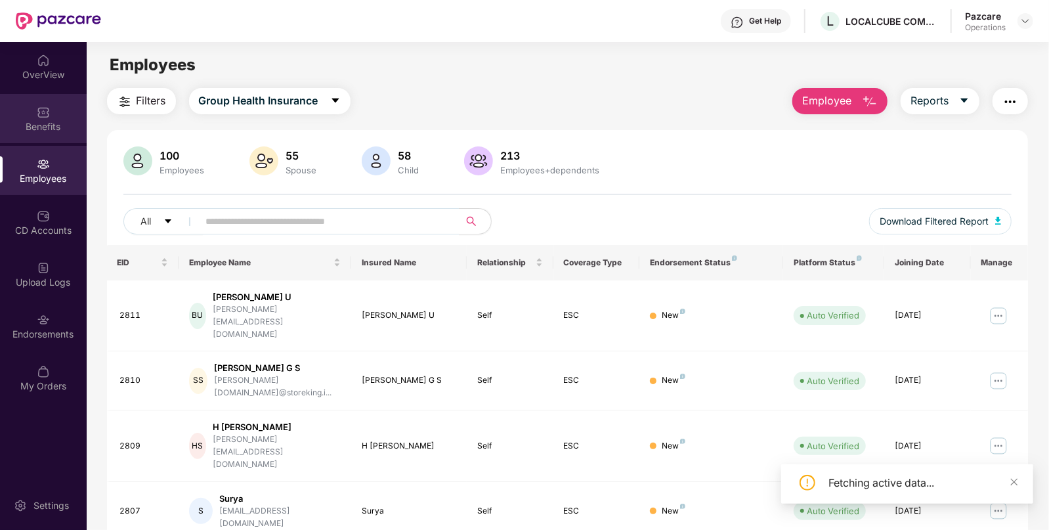
click at [42, 130] on div "Benefits" at bounding box center [43, 126] width 87 height 13
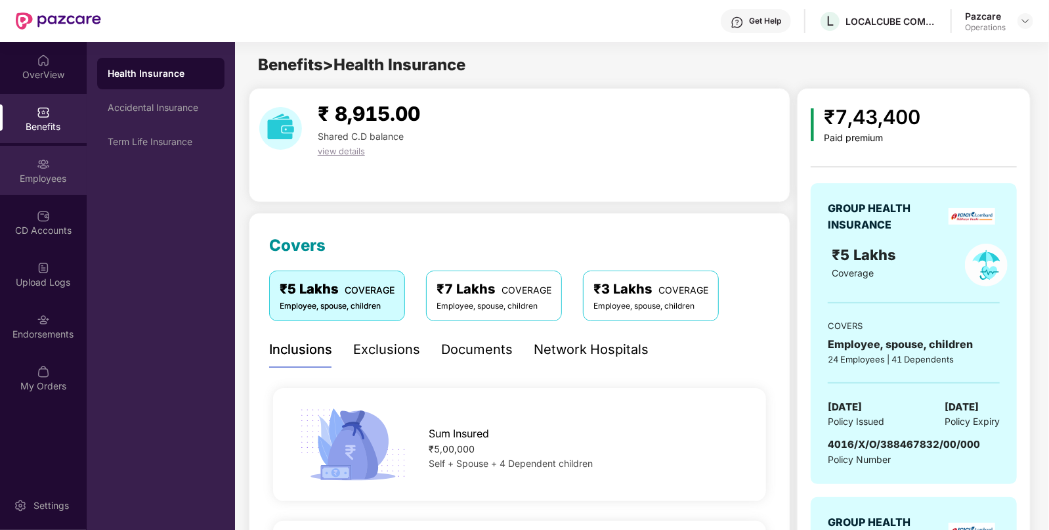
click at [40, 176] on div "Employees" at bounding box center [43, 178] width 87 height 13
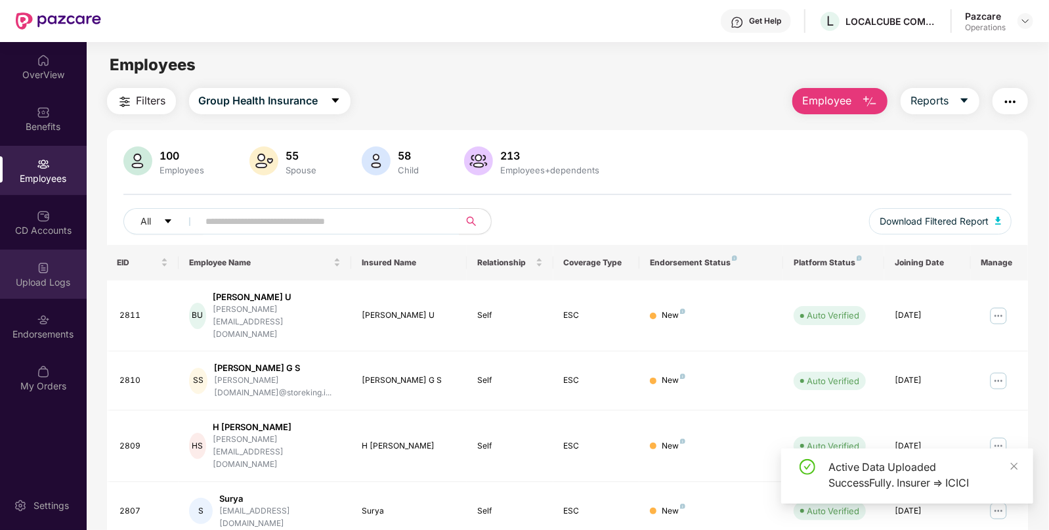
click at [28, 281] on div "Upload Logs" at bounding box center [43, 282] width 87 height 13
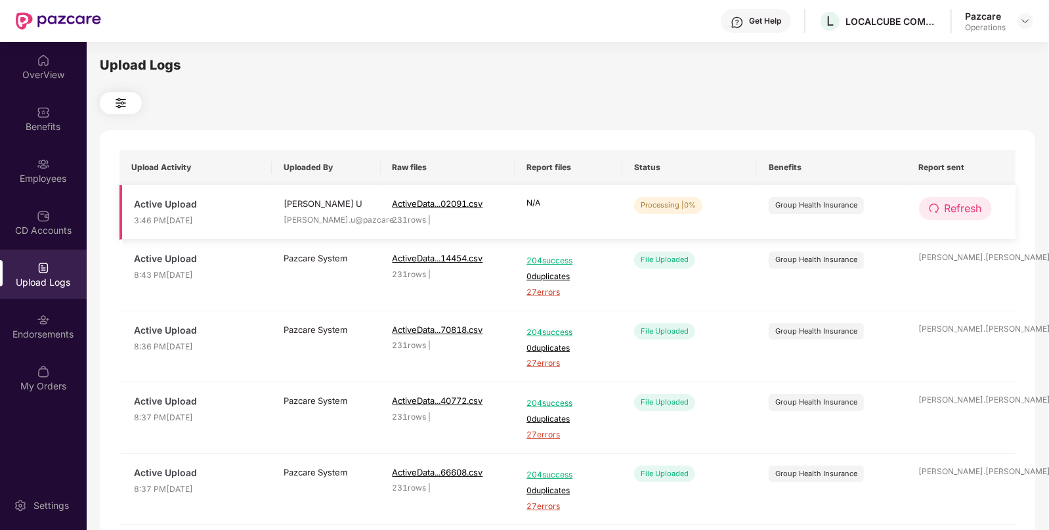
click at [936, 209] on icon "redo" at bounding box center [934, 208] width 11 height 11
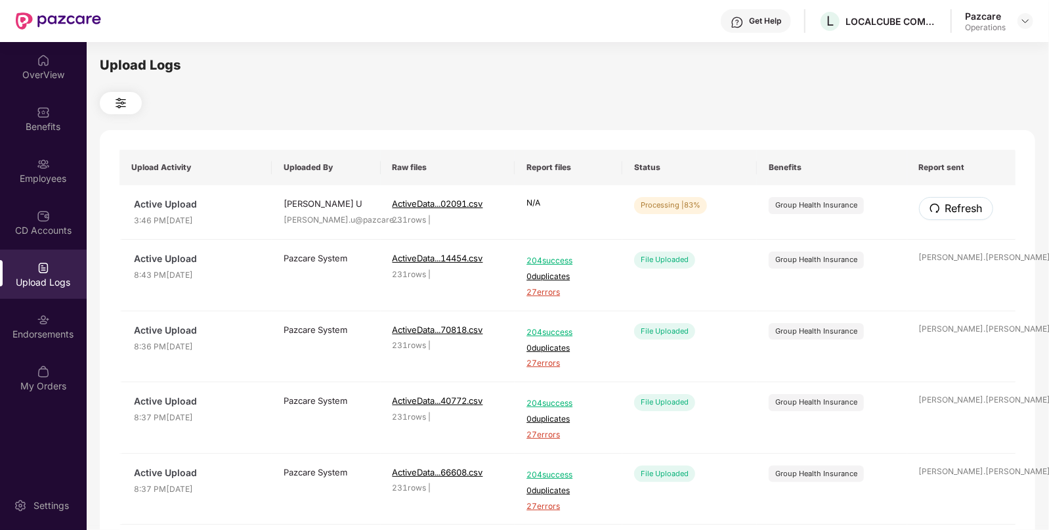
click at [936, 209] on icon "redo" at bounding box center [934, 208] width 11 height 11
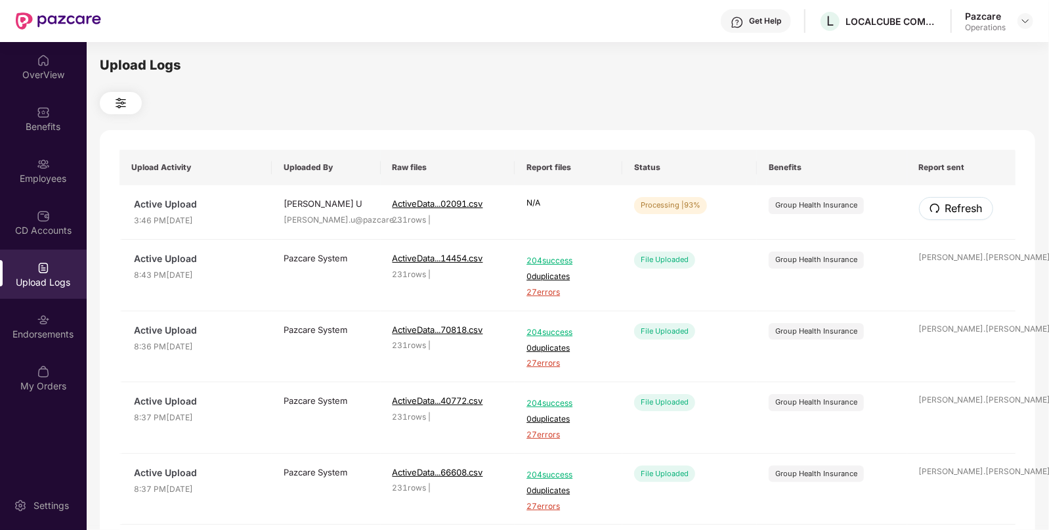
click at [936, 209] on icon "redo" at bounding box center [934, 208] width 11 height 11
click at [939, 205] on button "Refresh" at bounding box center [955, 208] width 73 height 23
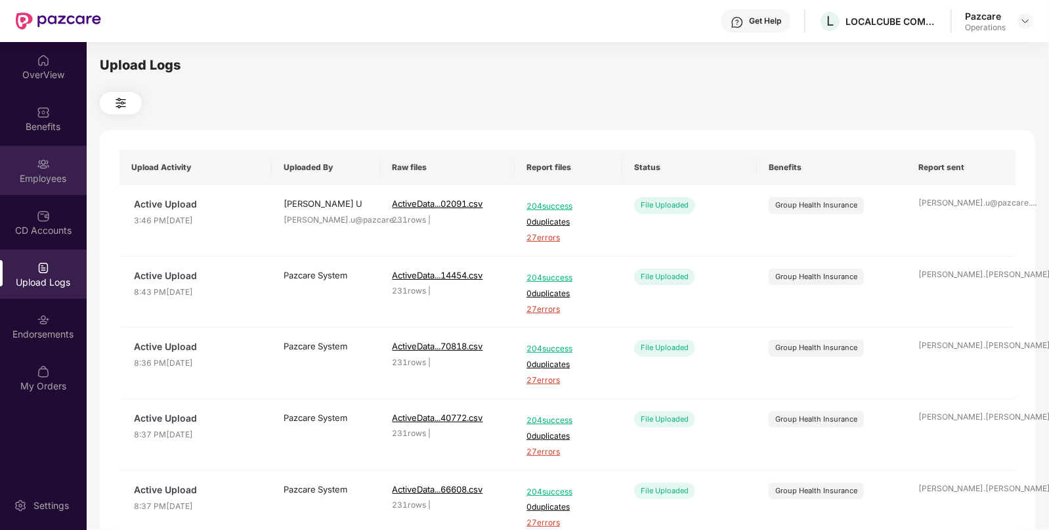
click at [53, 169] on div "Employees" at bounding box center [43, 170] width 87 height 49
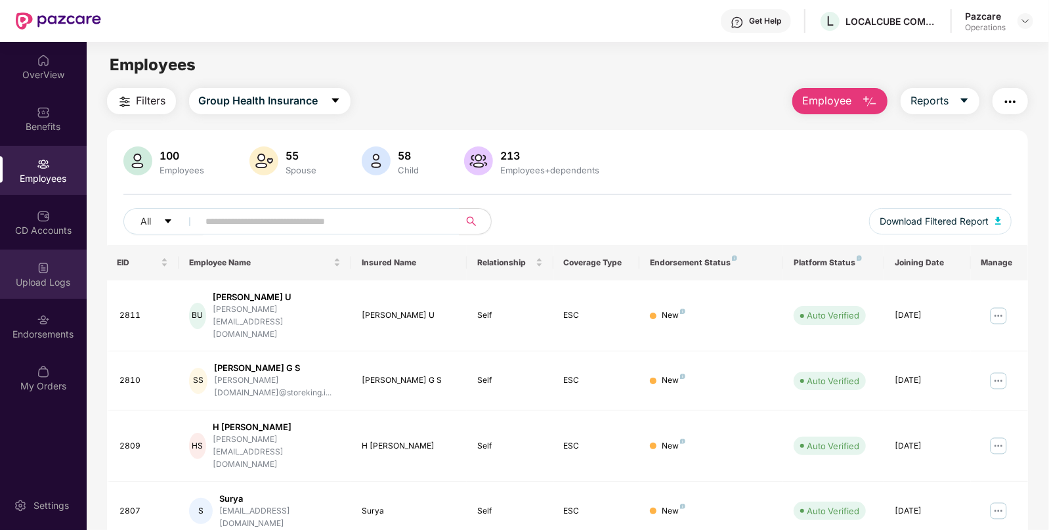
click at [40, 256] on div "Upload Logs" at bounding box center [43, 273] width 87 height 49
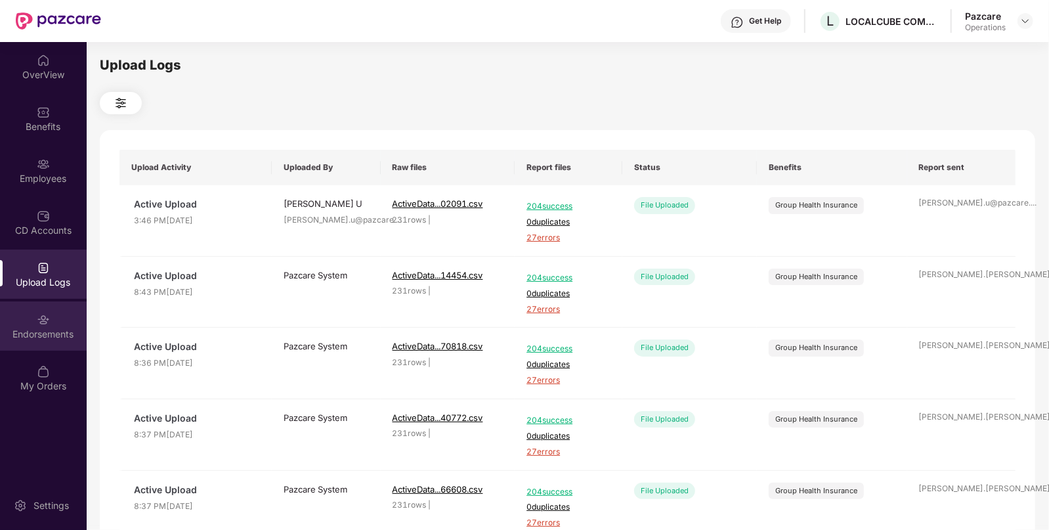
click at [56, 326] on div "Endorsements" at bounding box center [43, 325] width 87 height 49
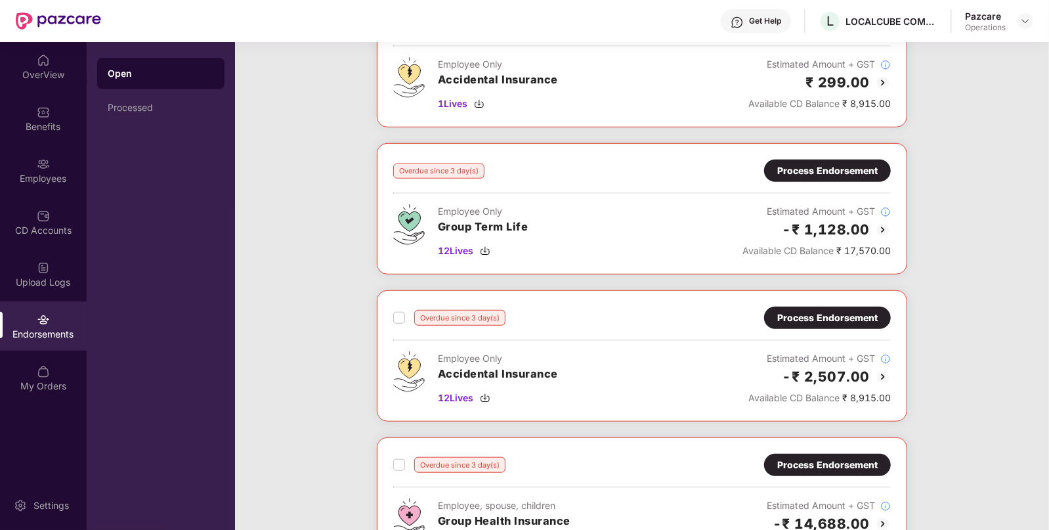
scroll to position [559, 0]
click at [487, 246] on img at bounding box center [485, 251] width 11 height 11
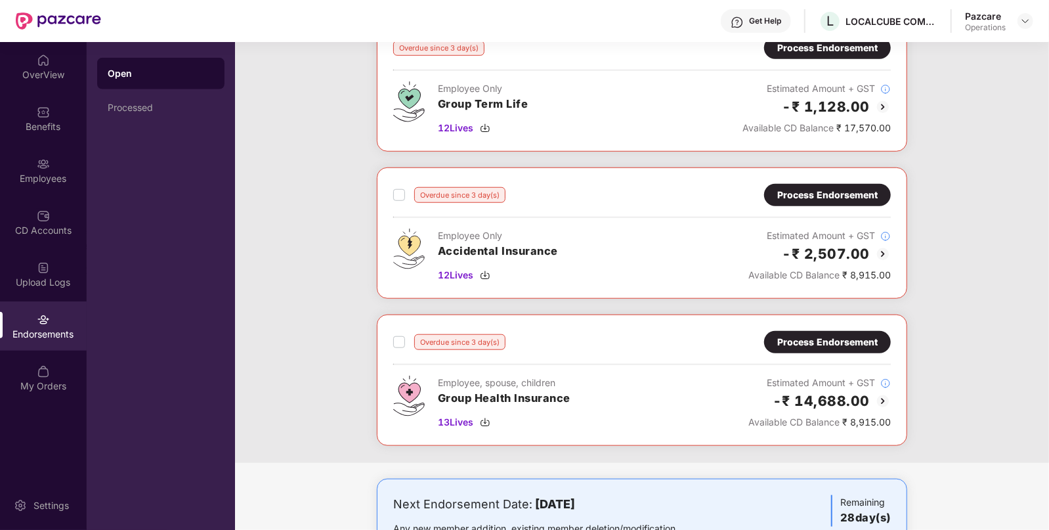
scroll to position [683, 0]
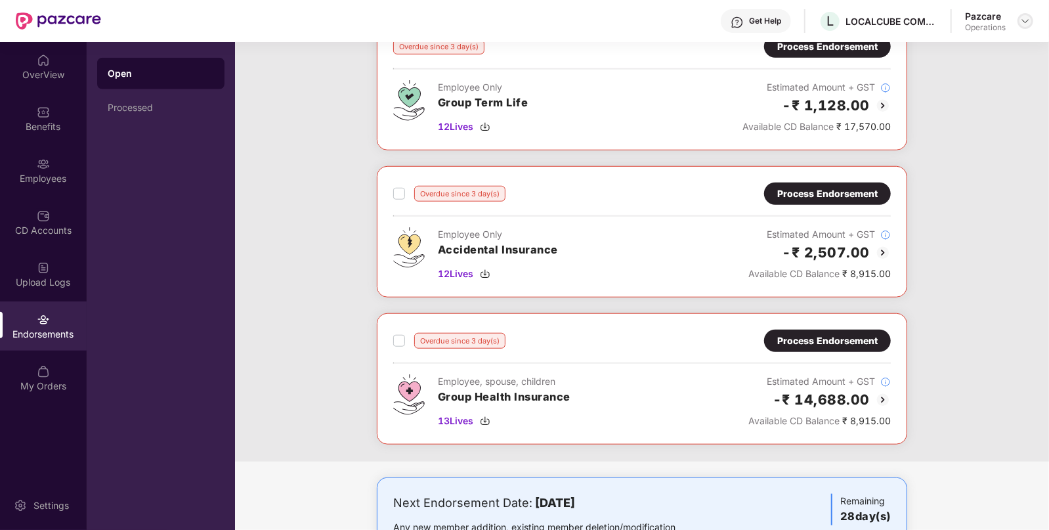
click at [1021, 18] on img at bounding box center [1025, 21] width 11 height 11
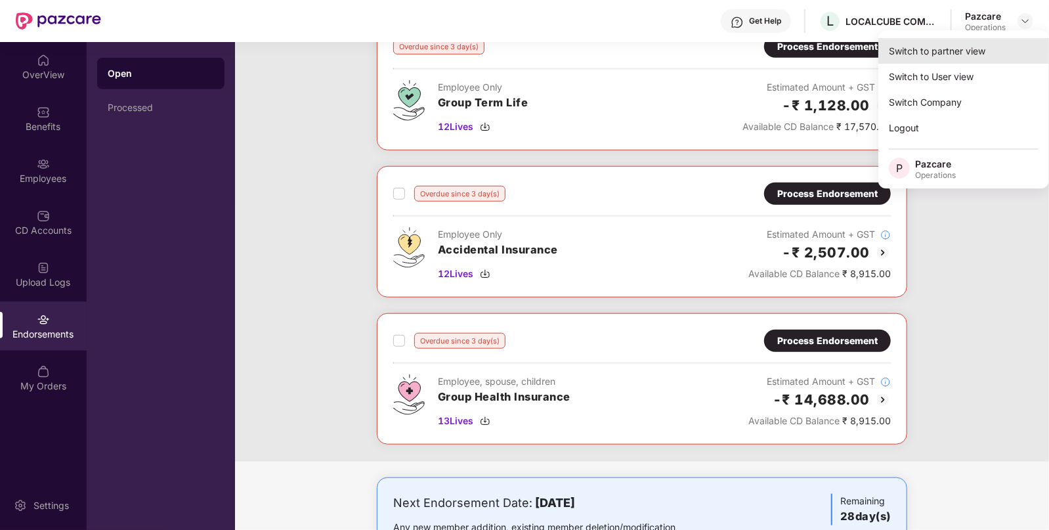
click at [935, 52] on div "Switch to partner view" at bounding box center [963, 51] width 171 height 26
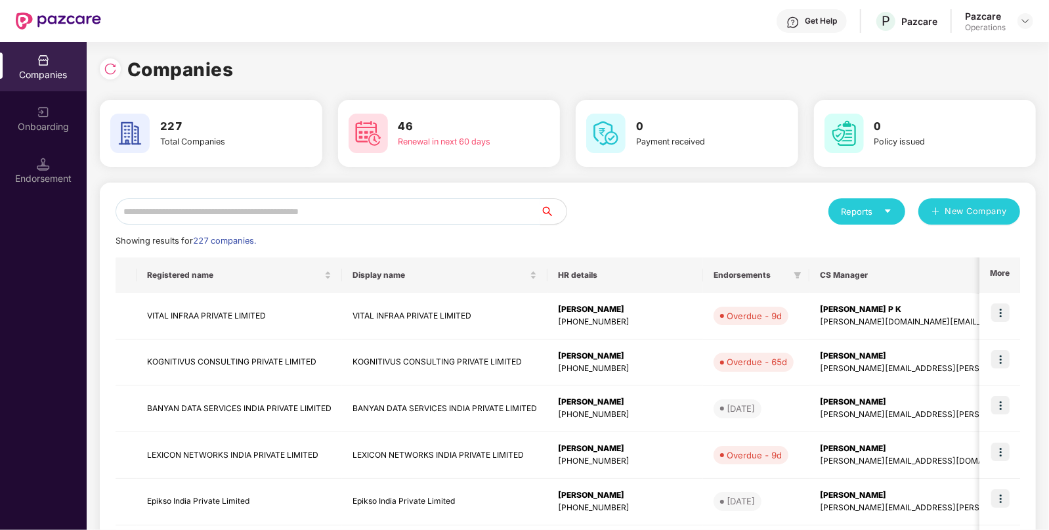
click at [307, 215] on input "text" at bounding box center [328, 211] width 425 height 26
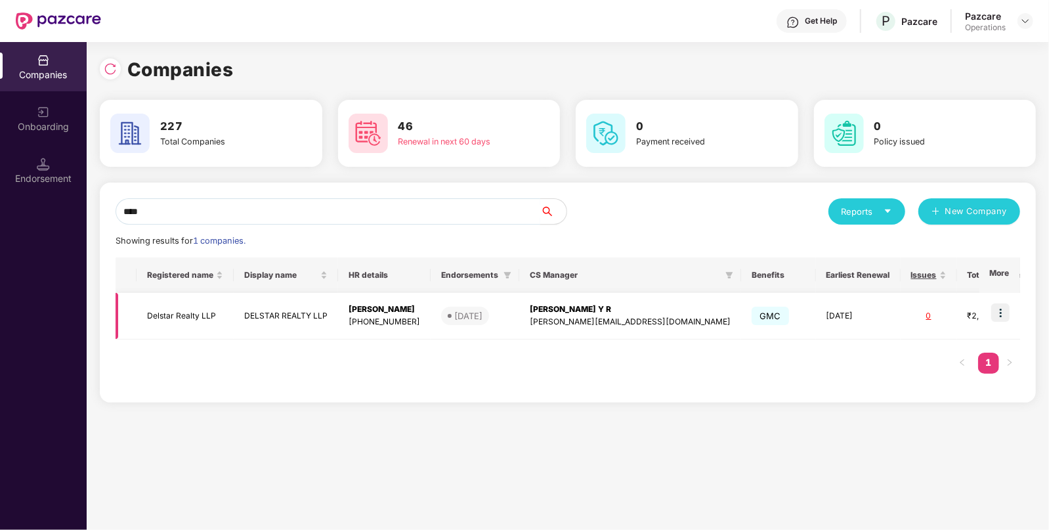
type input "****"
click at [189, 308] on td "Delstar Realty LLP" at bounding box center [185, 316] width 97 height 47
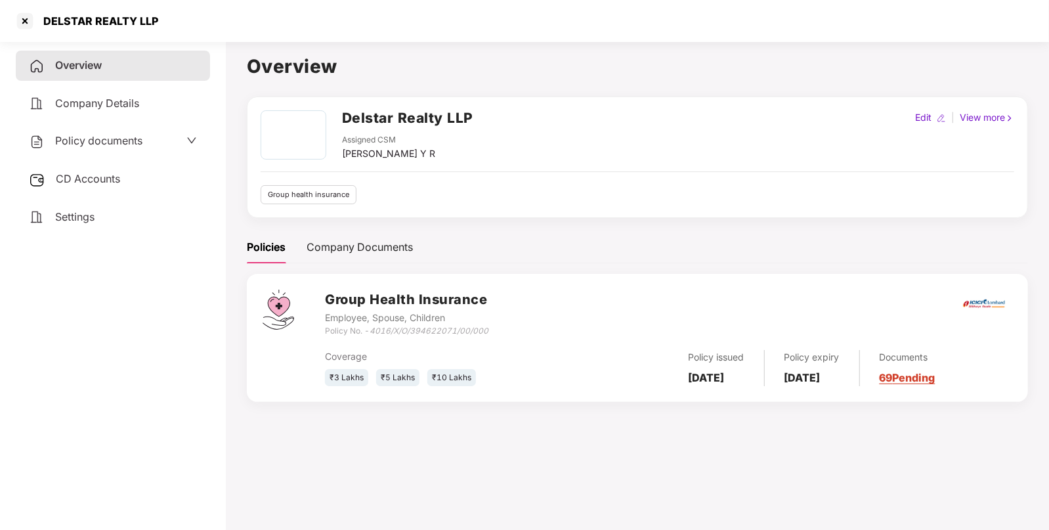
click at [95, 180] on span "CD Accounts" at bounding box center [88, 178] width 64 height 13
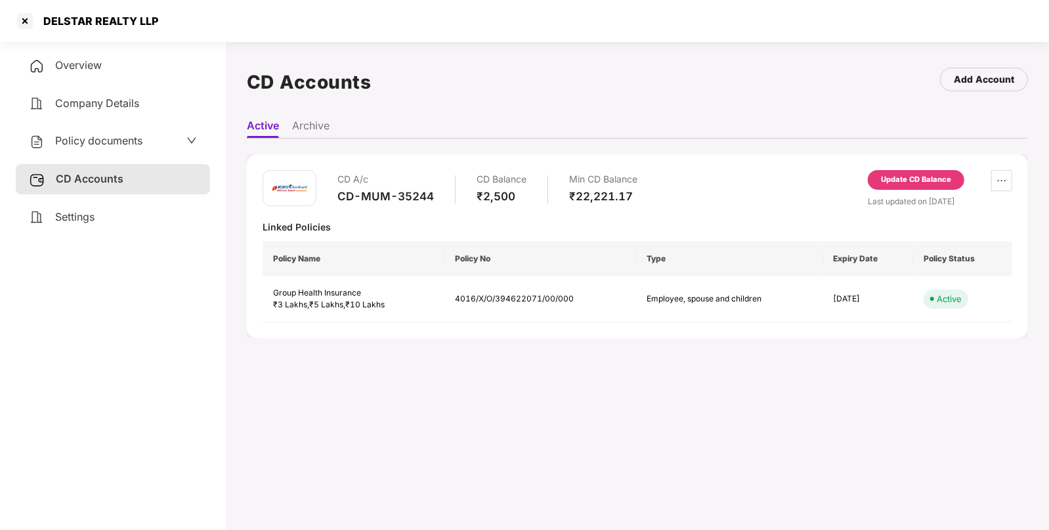
click at [887, 177] on div "Update CD Balance" at bounding box center [916, 180] width 70 height 12
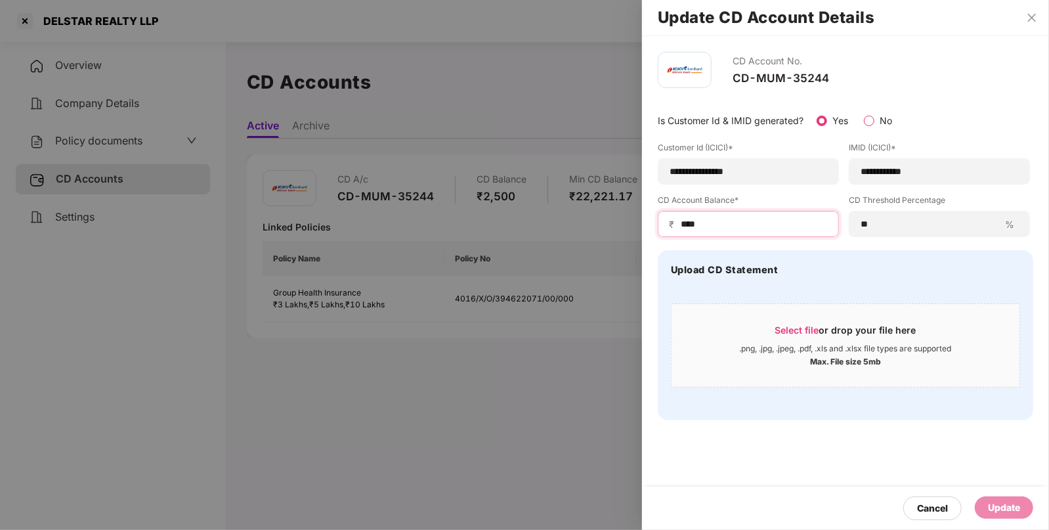
click at [690, 227] on input "****" at bounding box center [753, 224] width 148 height 14
type input "*****"
click at [999, 508] on div "Update" at bounding box center [1004, 507] width 32 height 14
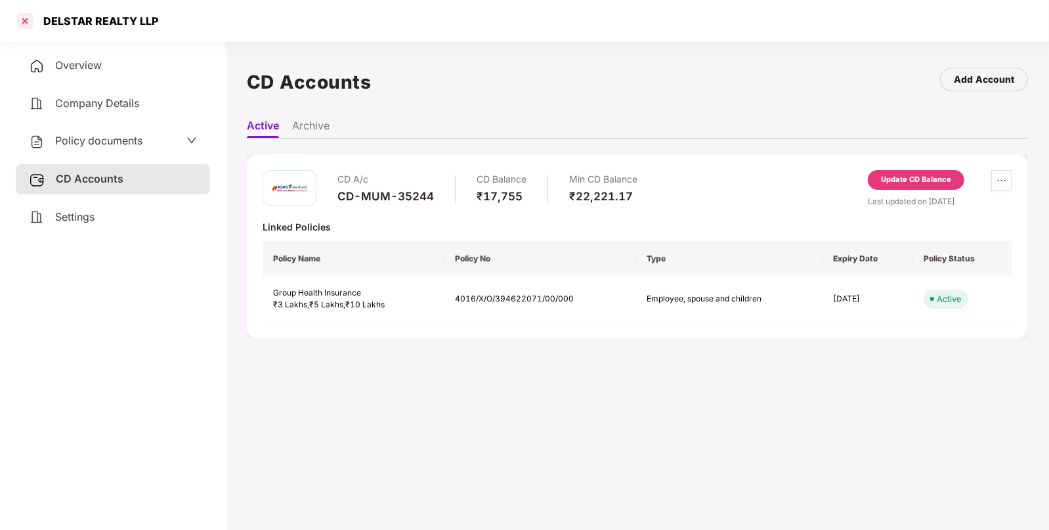
click at [27, 20] on div at bounding box center [24, 21] width 21 height 21
